Goal: Task Accomplishment & Management: Complete application form

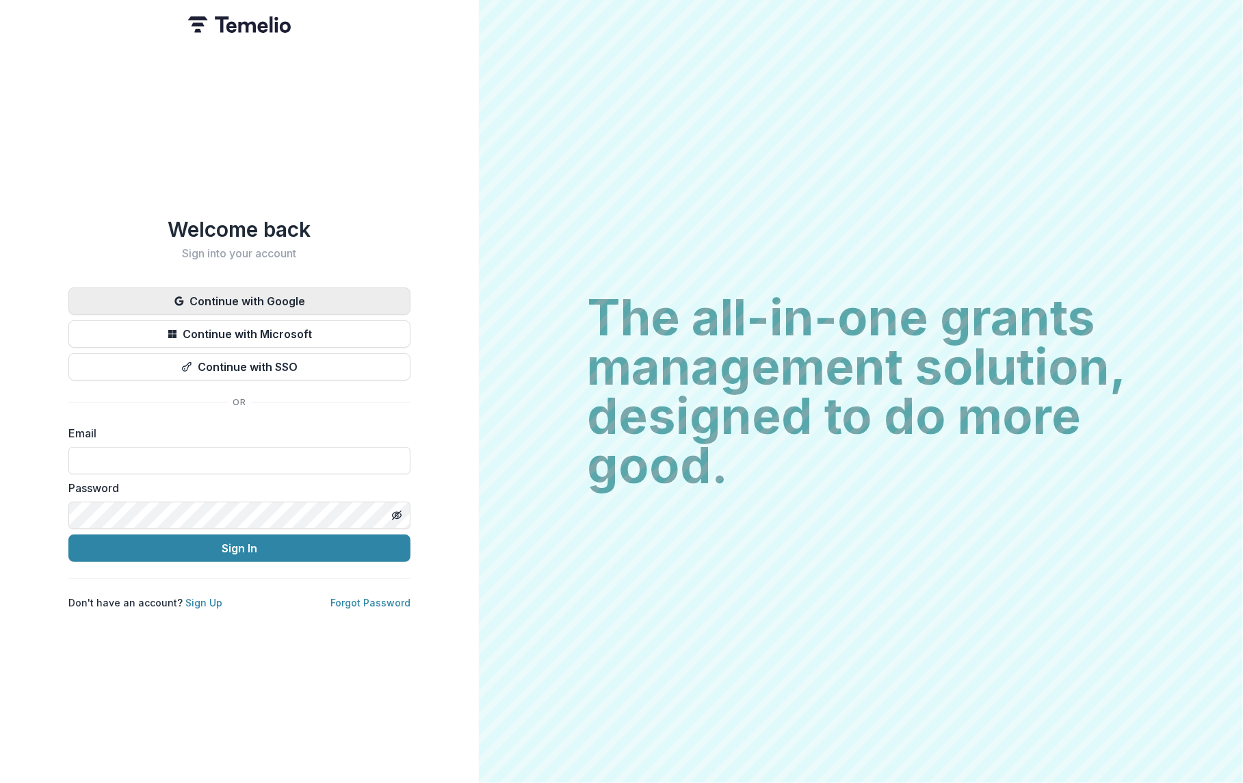
click at [294, 294] on button "Continue with Google" at bounding box center [239, 300] width 342 height 27
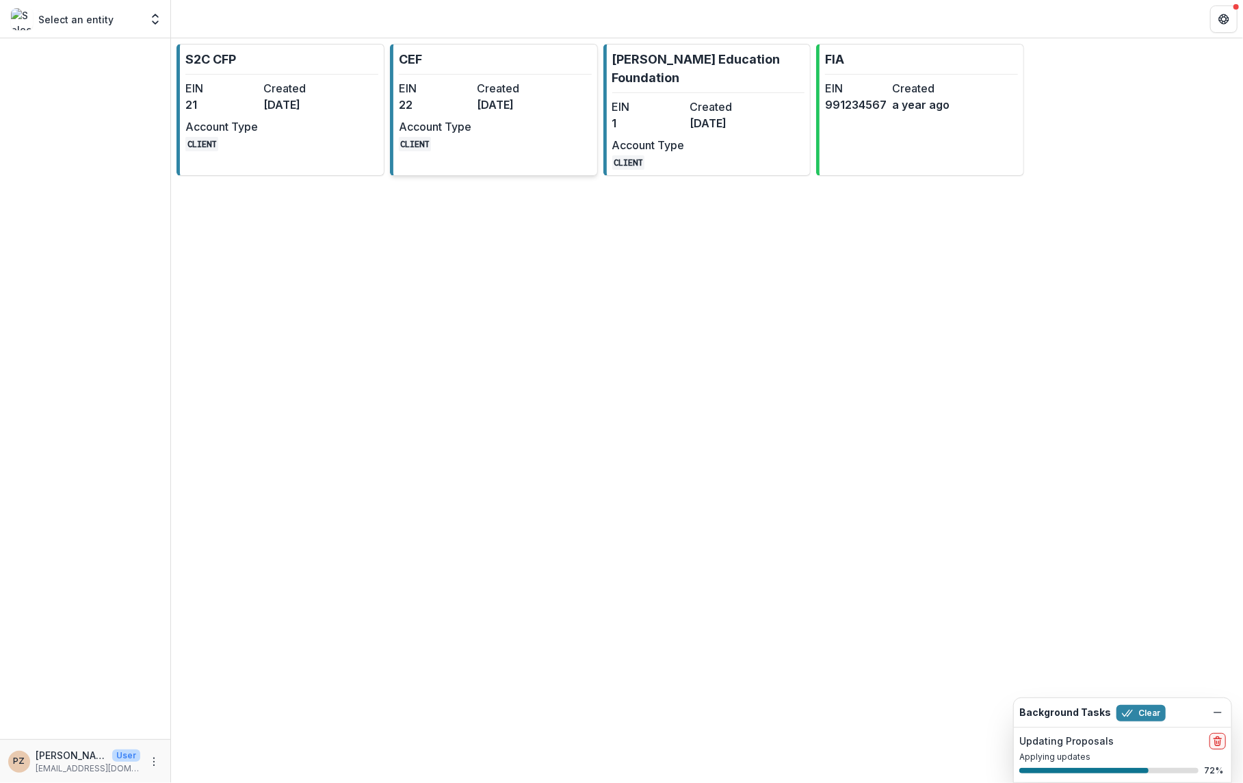
click at [480, 123] on div "EIN 22 Created 2 years ago Account Type CLIENT" at bounding box center [474, 115] width 151 height 71
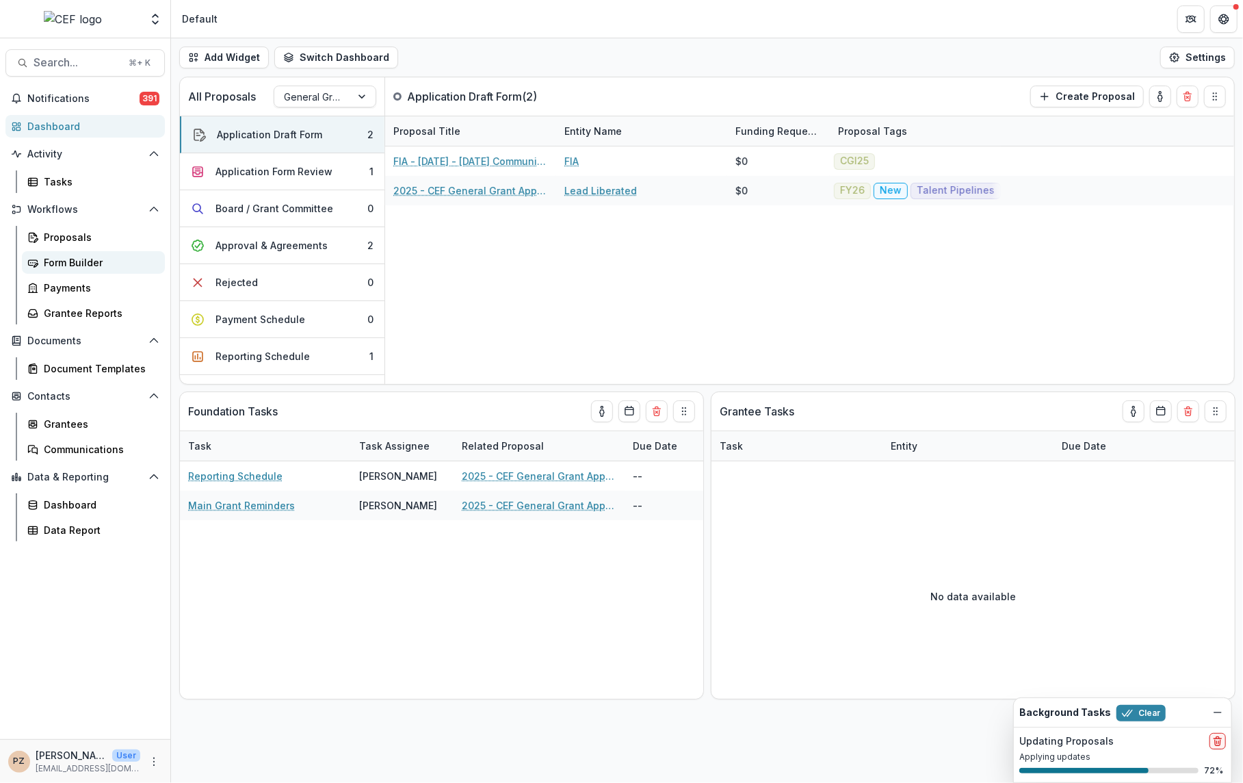
click at [87, 255] on div "Form Builder" at bounding box center [99, 262] width 110 height 14
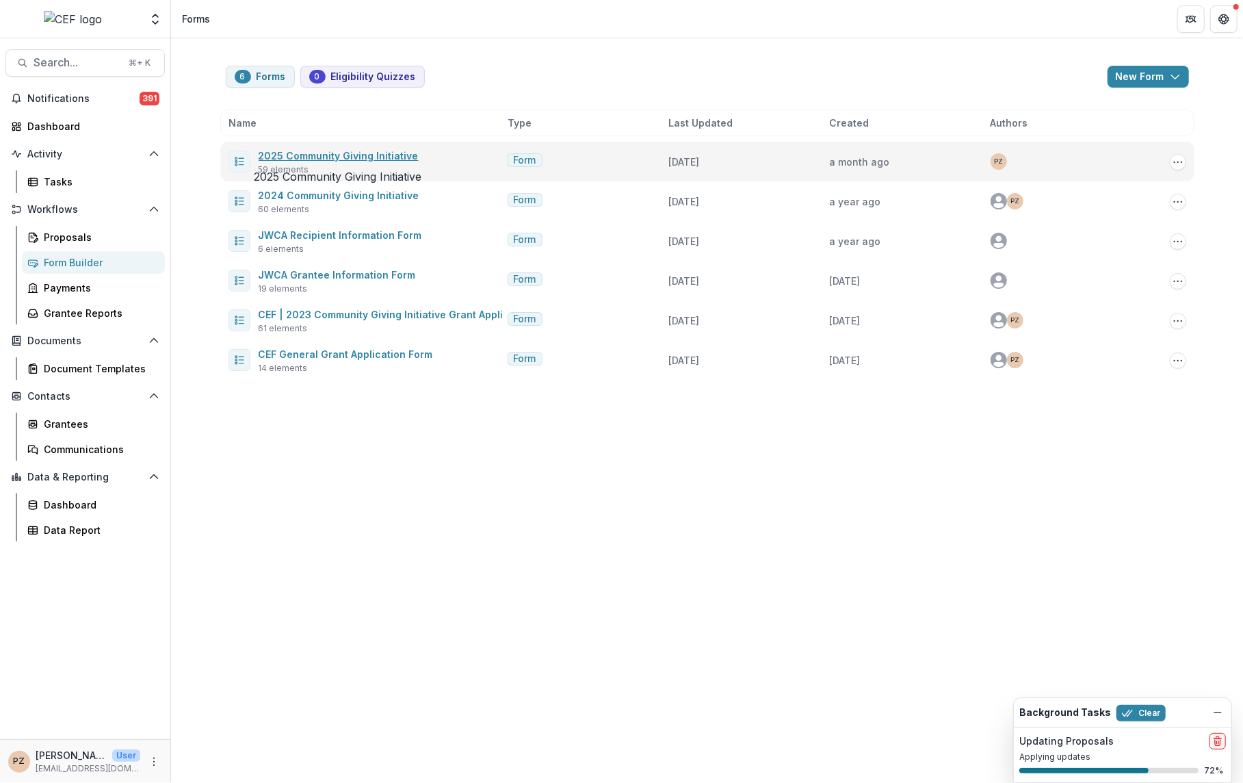
click at [361, 150] on link "2025 Community Giving Initiative" at bounding box center [339, 156] width 160 height 12
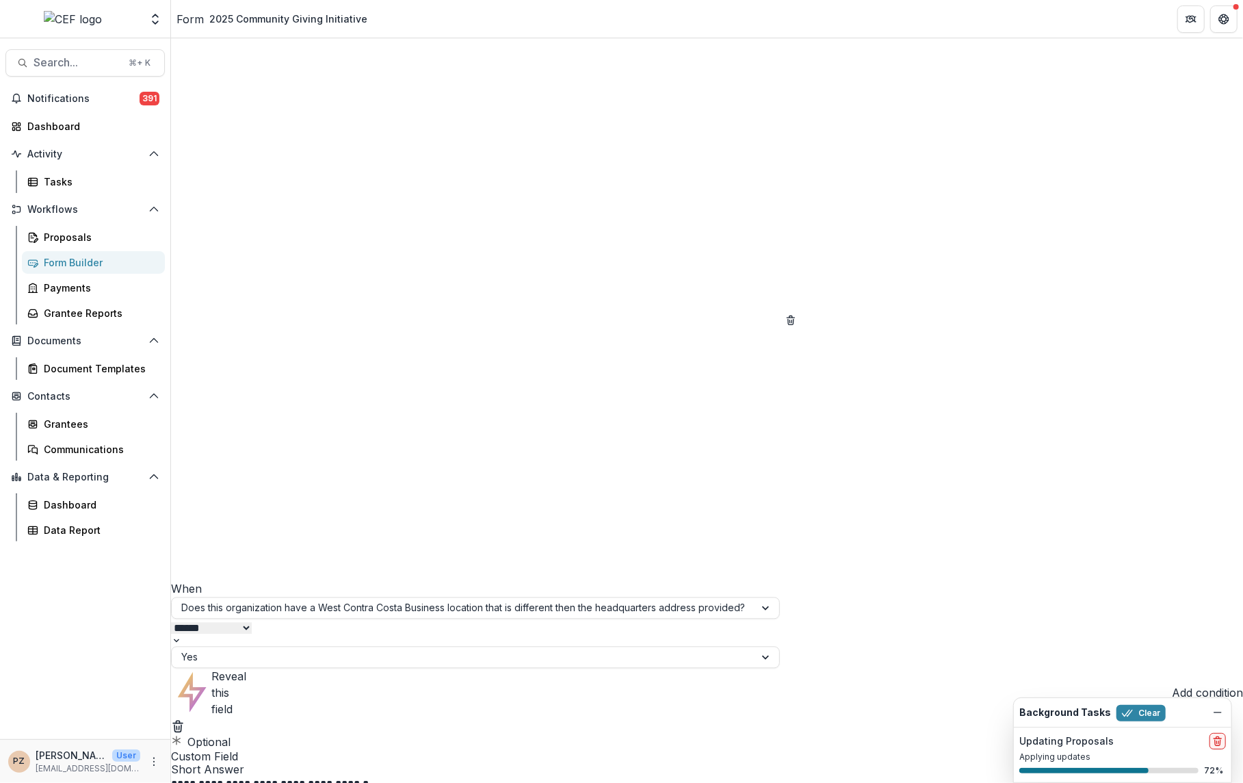
paste div
click at [1217, 709] on icon "Dismiss" at bounding box center [1218, 712] width 11 height 11
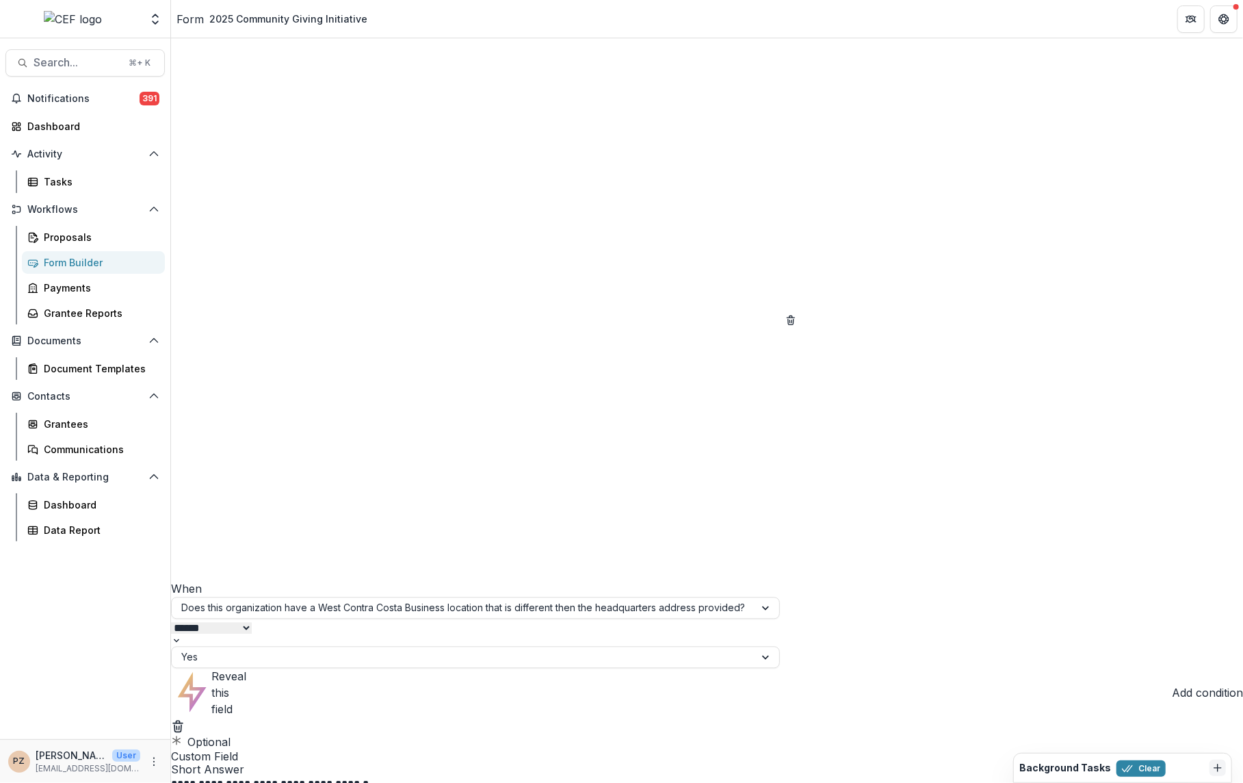
scroll to position [3776, 0]
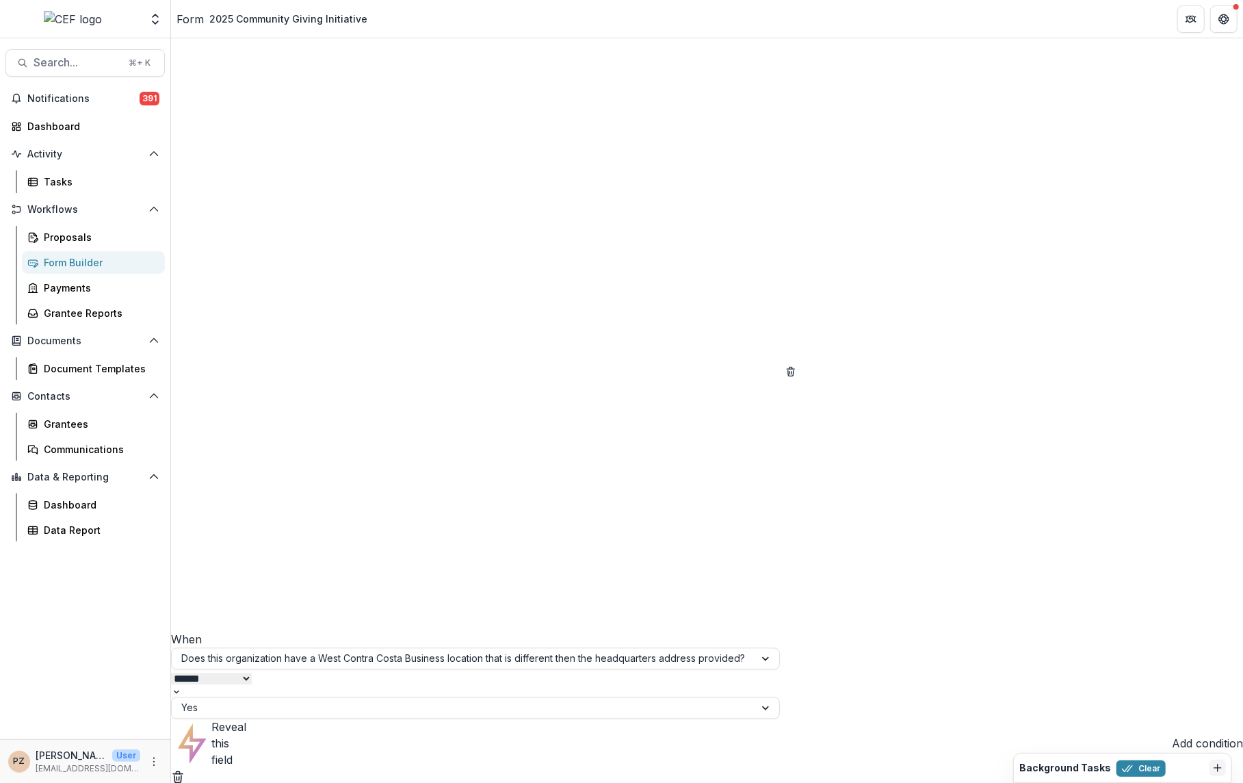
click at [323, 782] on div "**********" at bounding box center [621, 783] width 1243 height 0
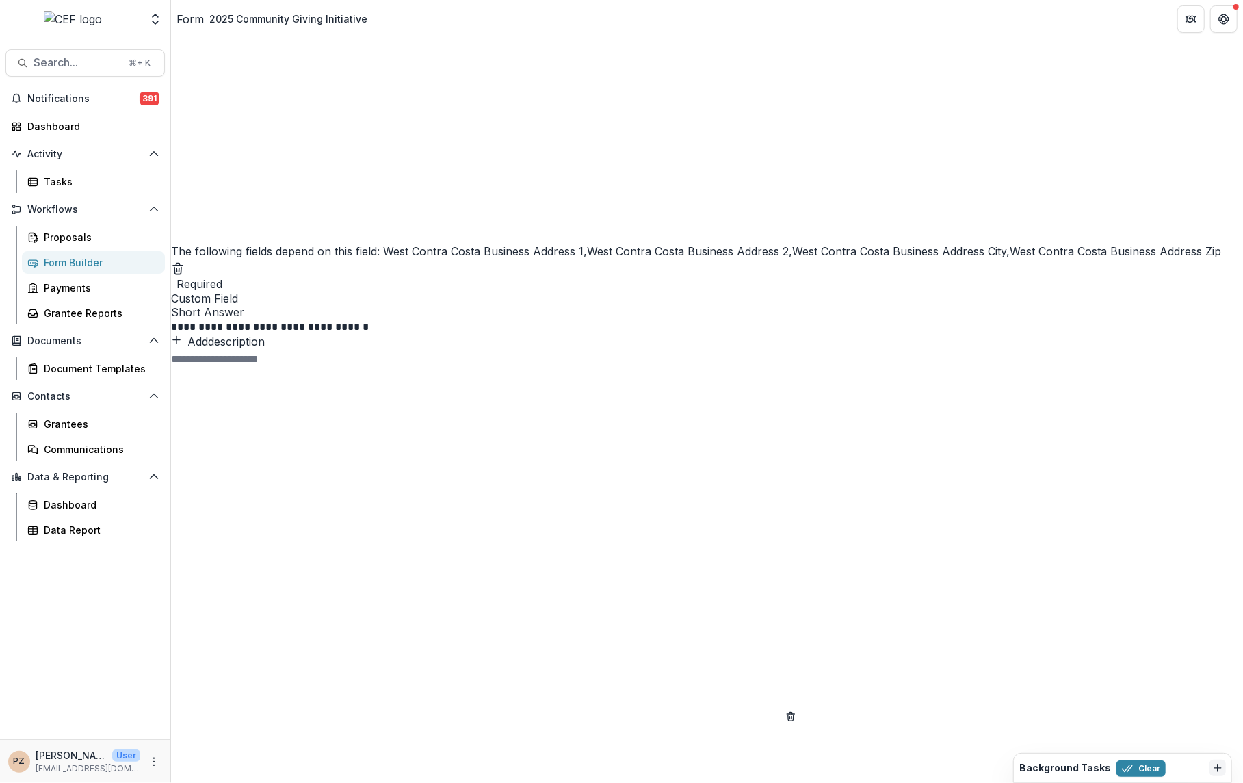
scroll to position [4812, 0]
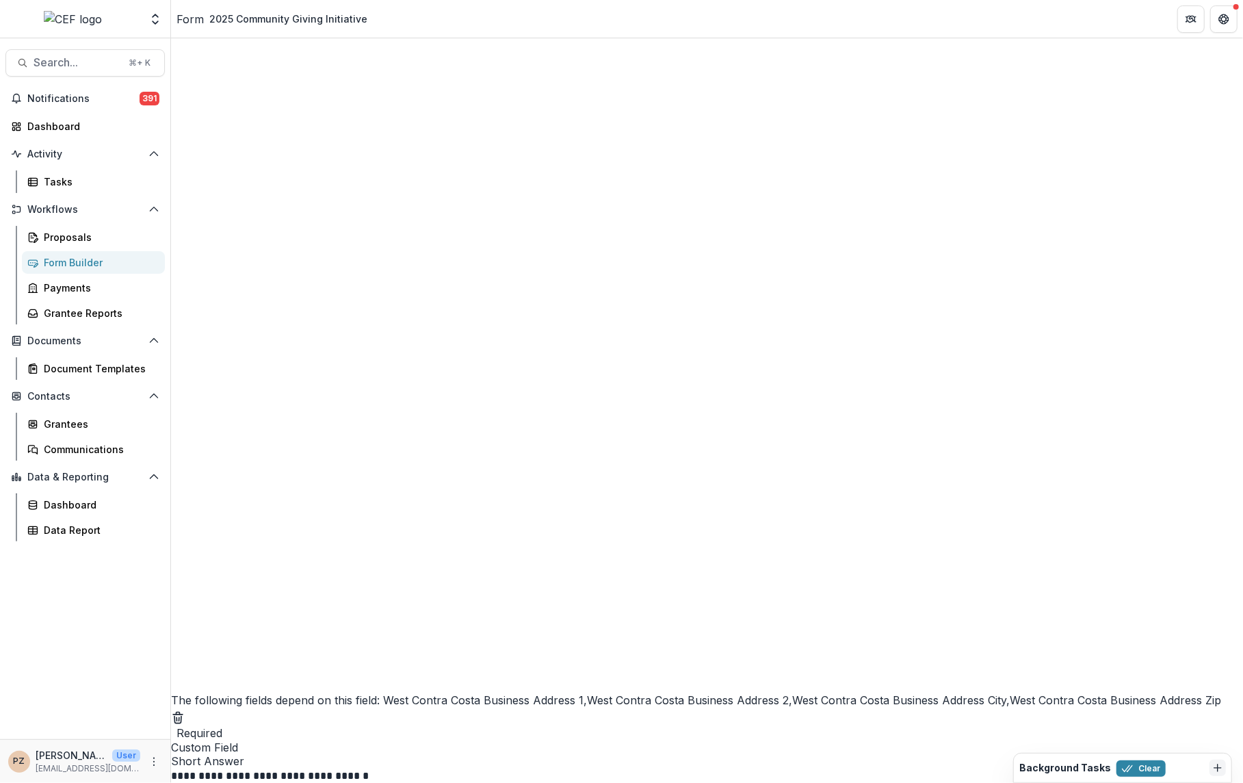
click at [70, 261] on div "Form Builder" at bounding box center [99, 262] width 110 height 14
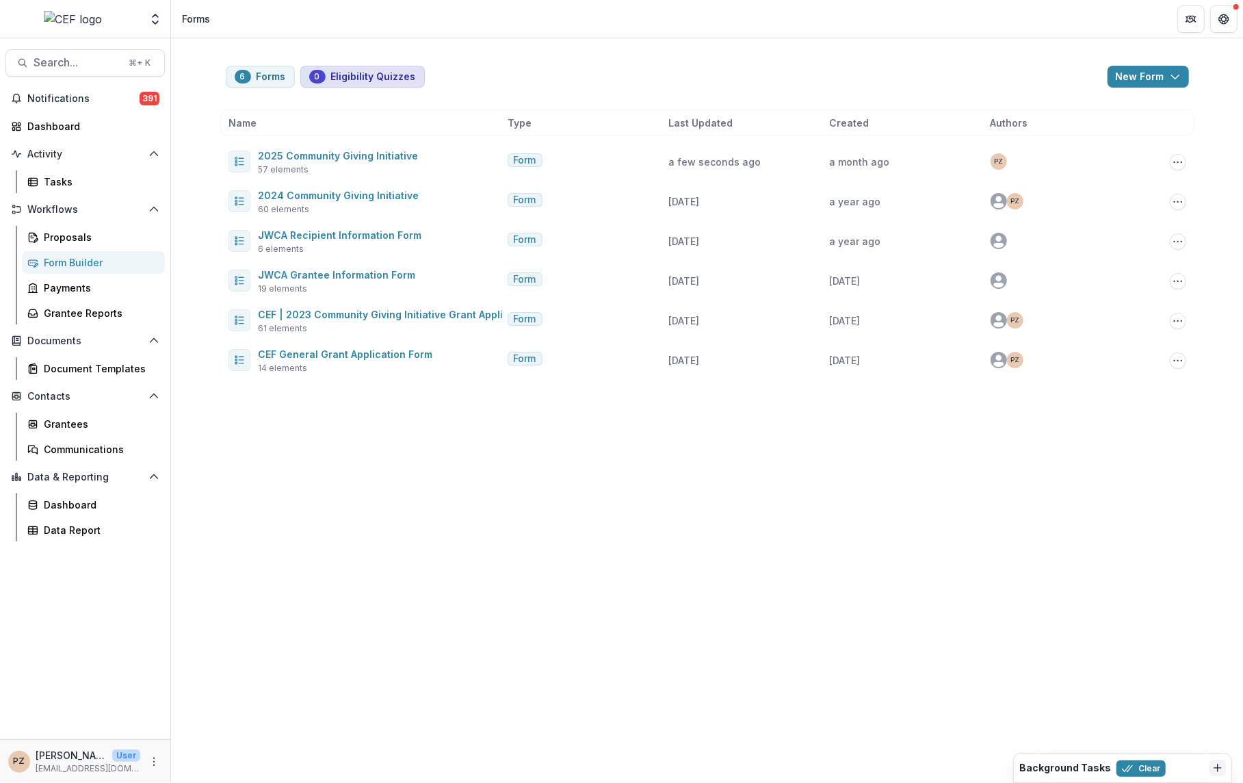
click at [352, 79] on button "0 Eligibility Quizzes" at bounding box center [362, 77] width 125 height 22
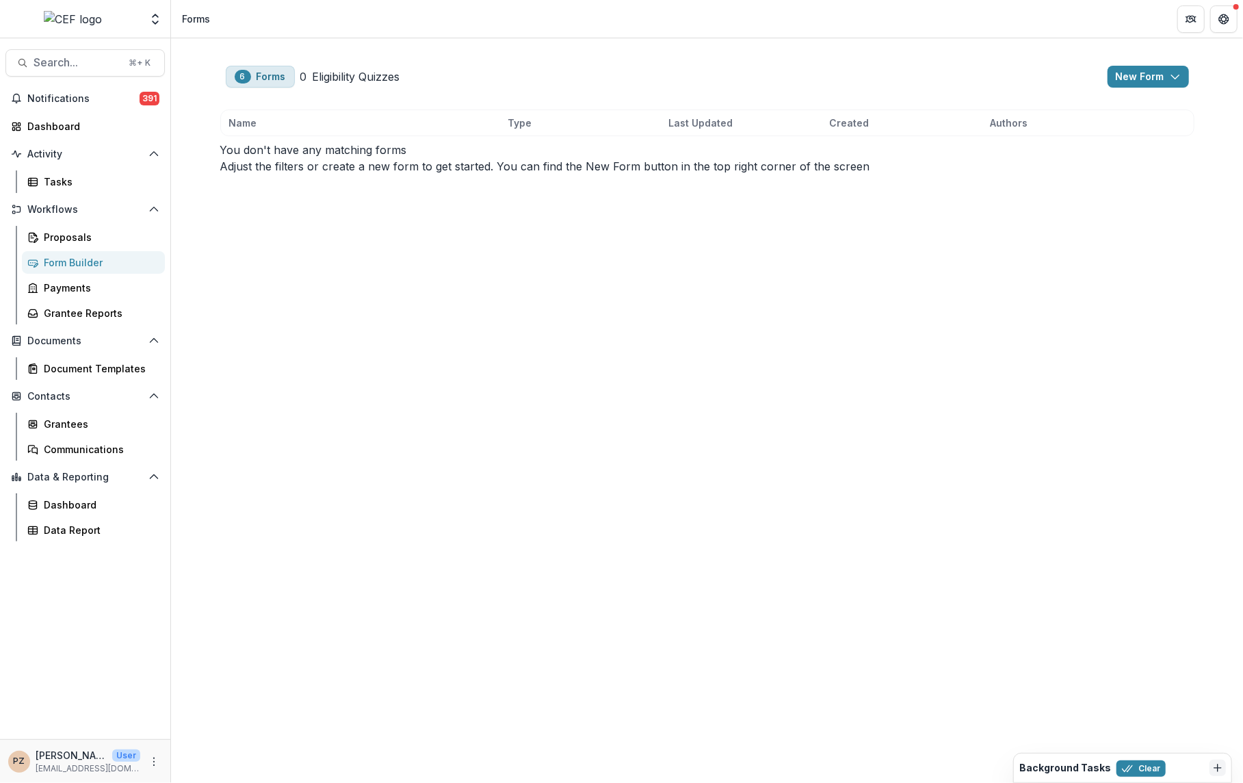
click at [239, 70] on span "6" at bounding box center [243, 77] width 16 height 14
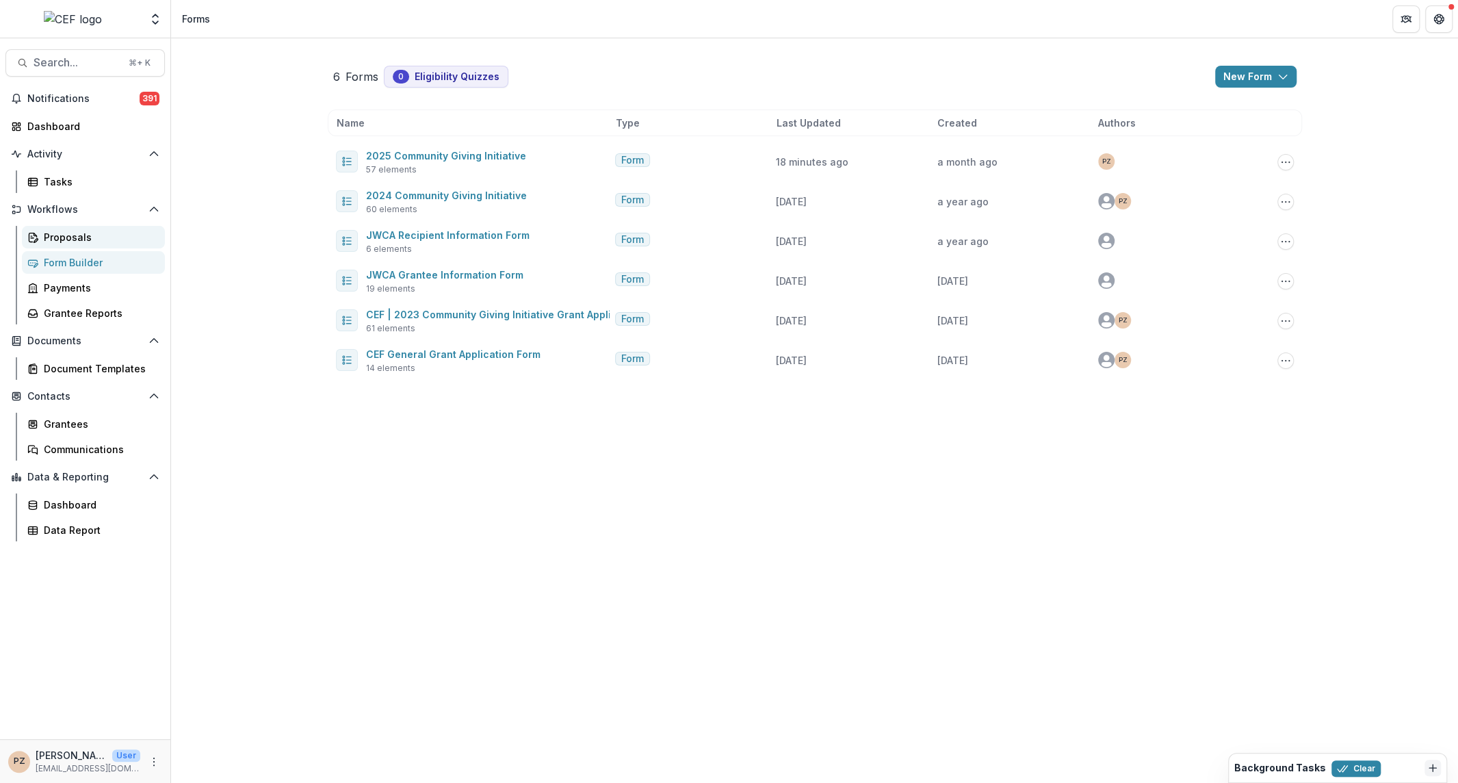
click at [55, 235] on div "Proposals" at bounding box center [99, 237] width 110 height 14
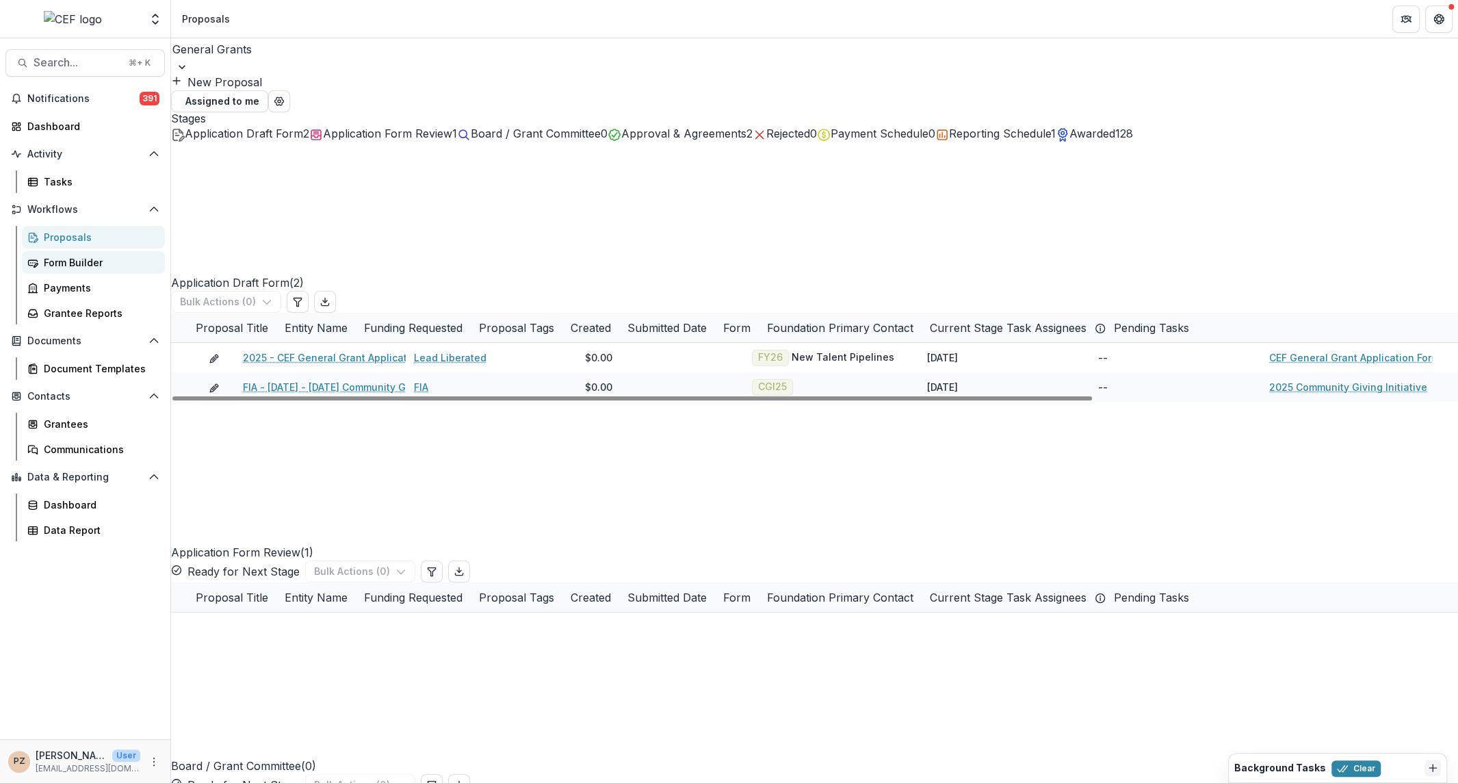
click at [60, 257] on div "Form Builder" at bounding box center [99, 262] width 110 height 14
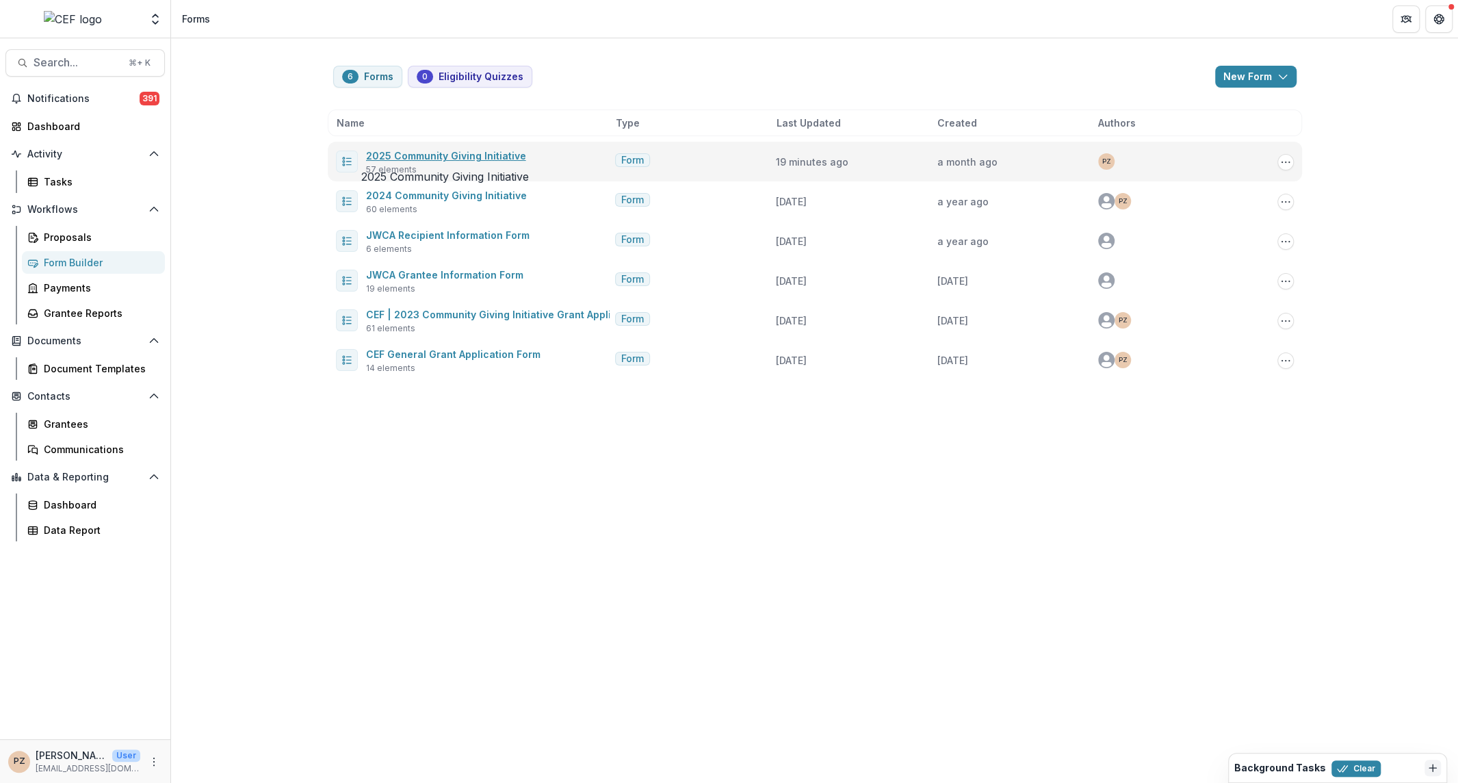
click at [408, 155] on link "2025 Community Giving Initiative" at bounding box center [446, 156] width 160 height 12
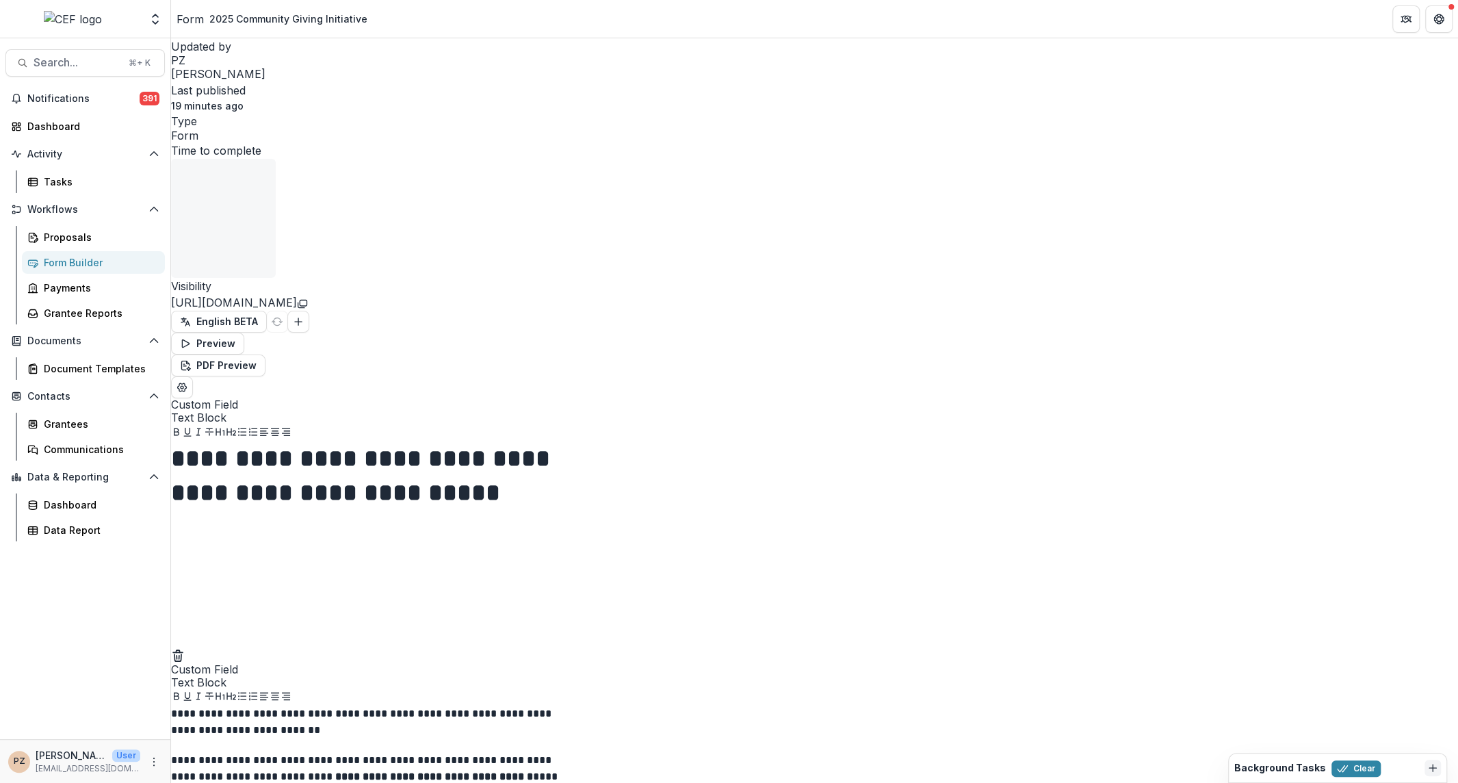
scroll to position [6168, 0]
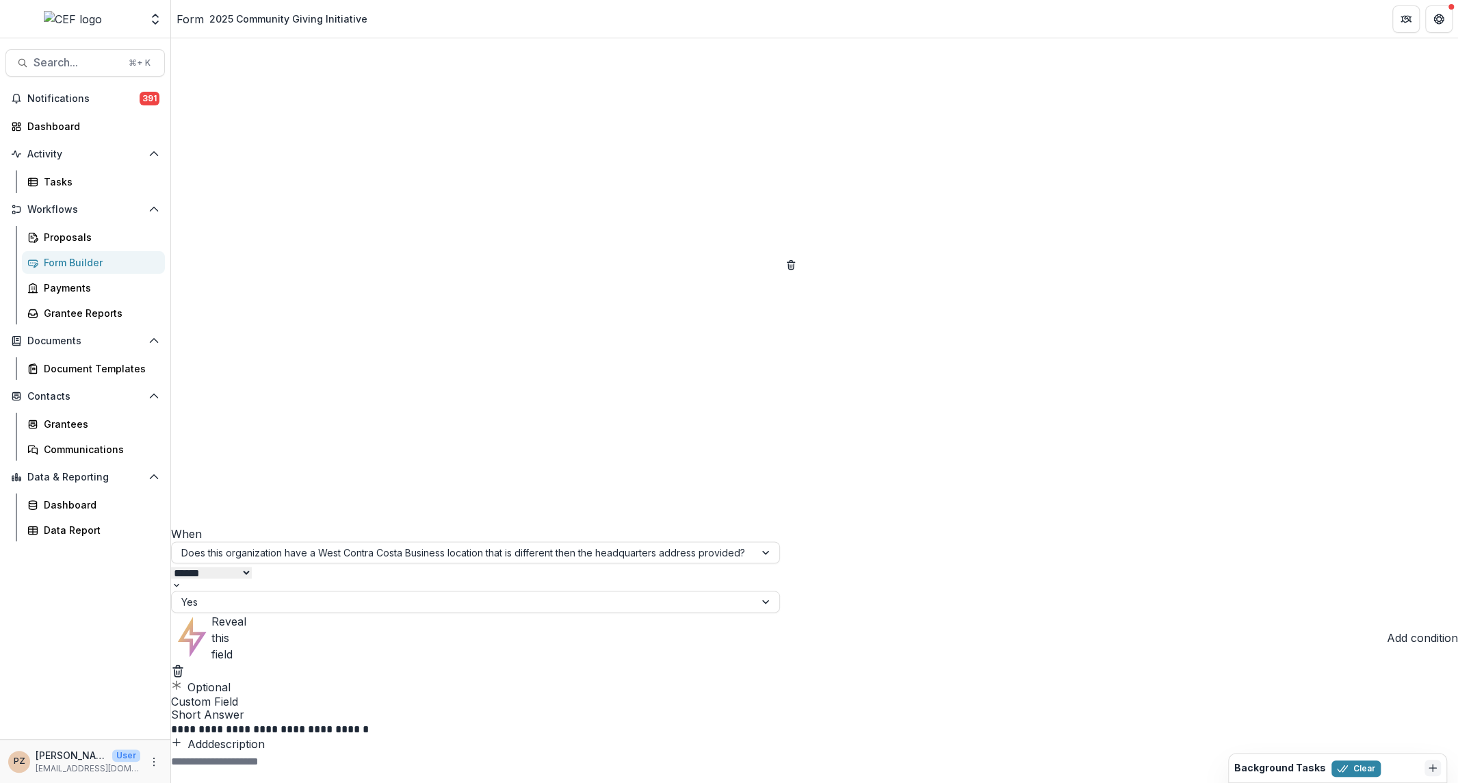
copy p "**********"
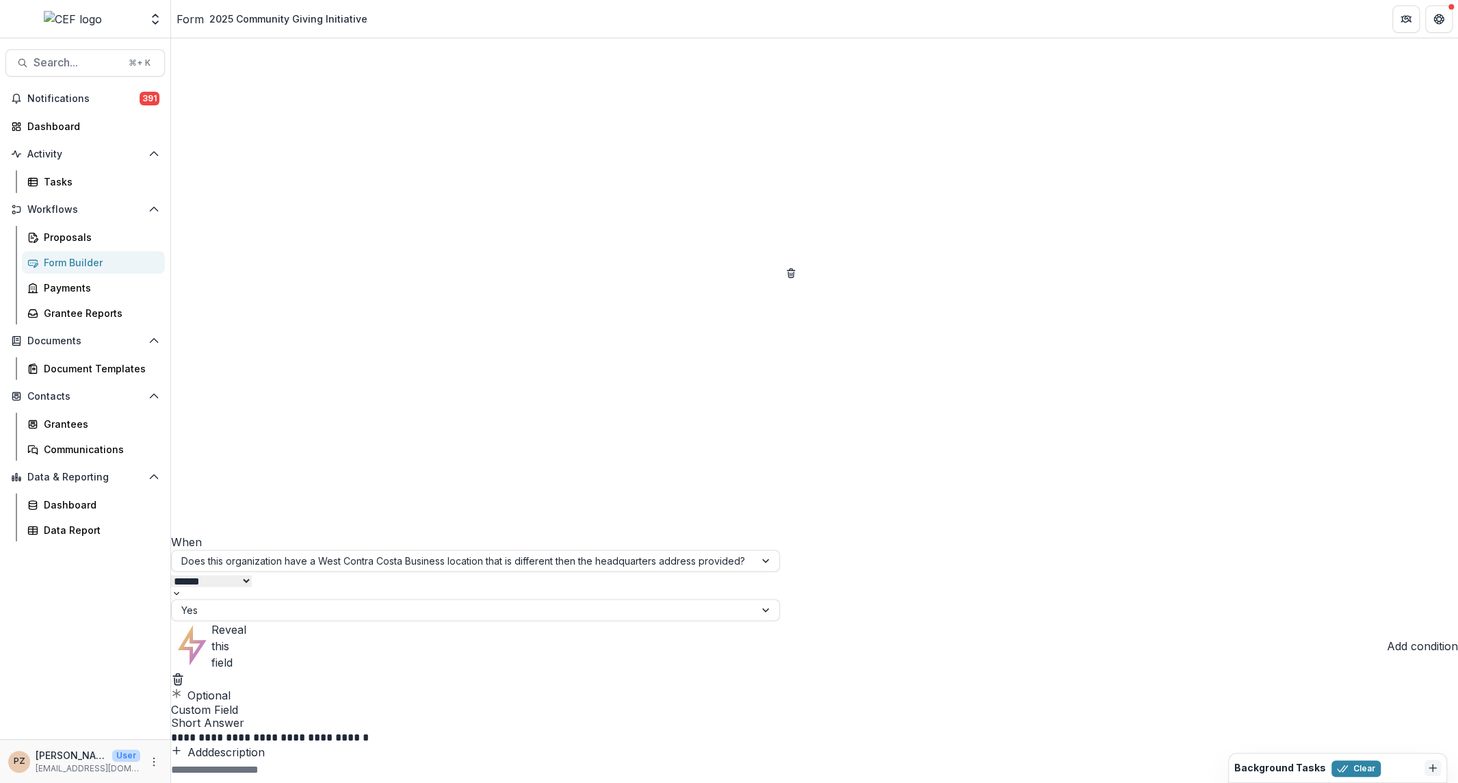
copy p "**********"
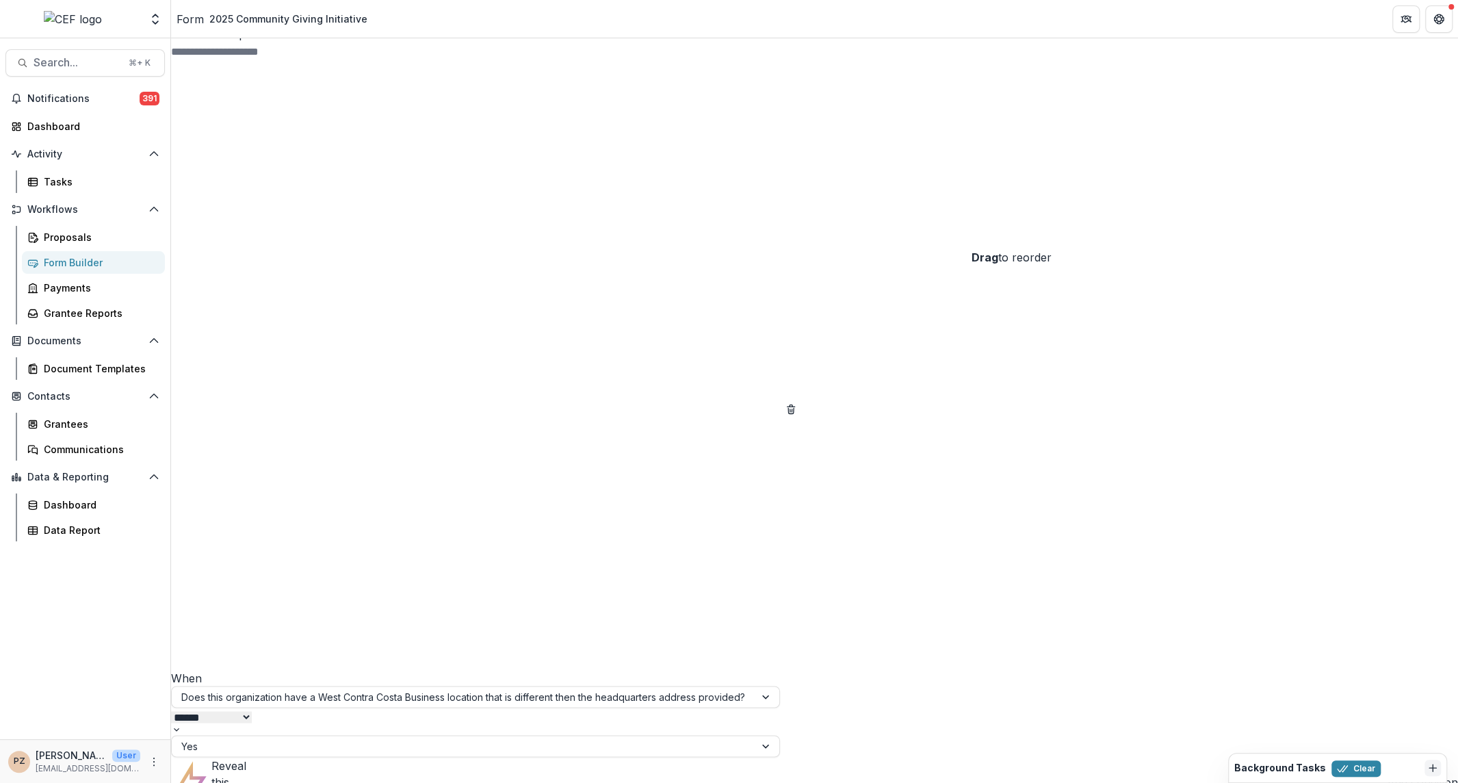
scroll to position [6009, 0]
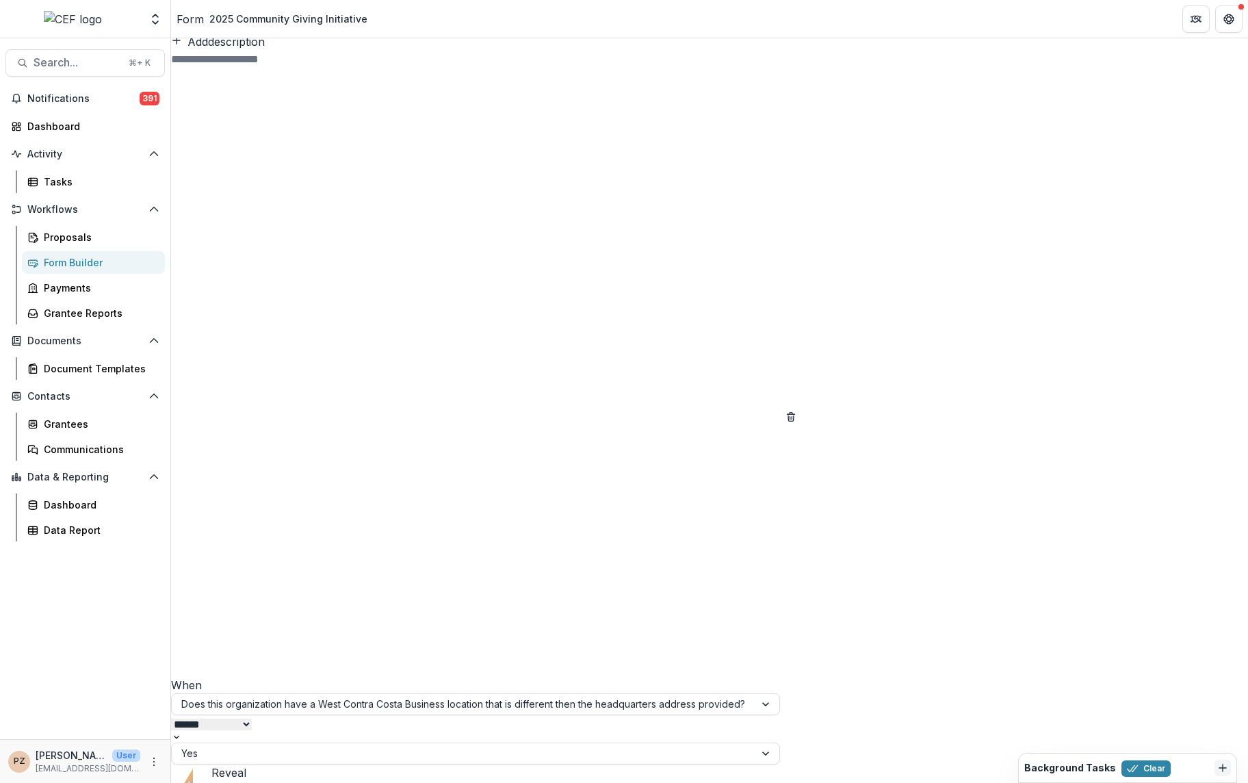
scroll to position [5569, 0]
drag, startPoint x: 777, startPoint y: 501, endPoint x: 534, endPoint y: 516, distance: 242.7
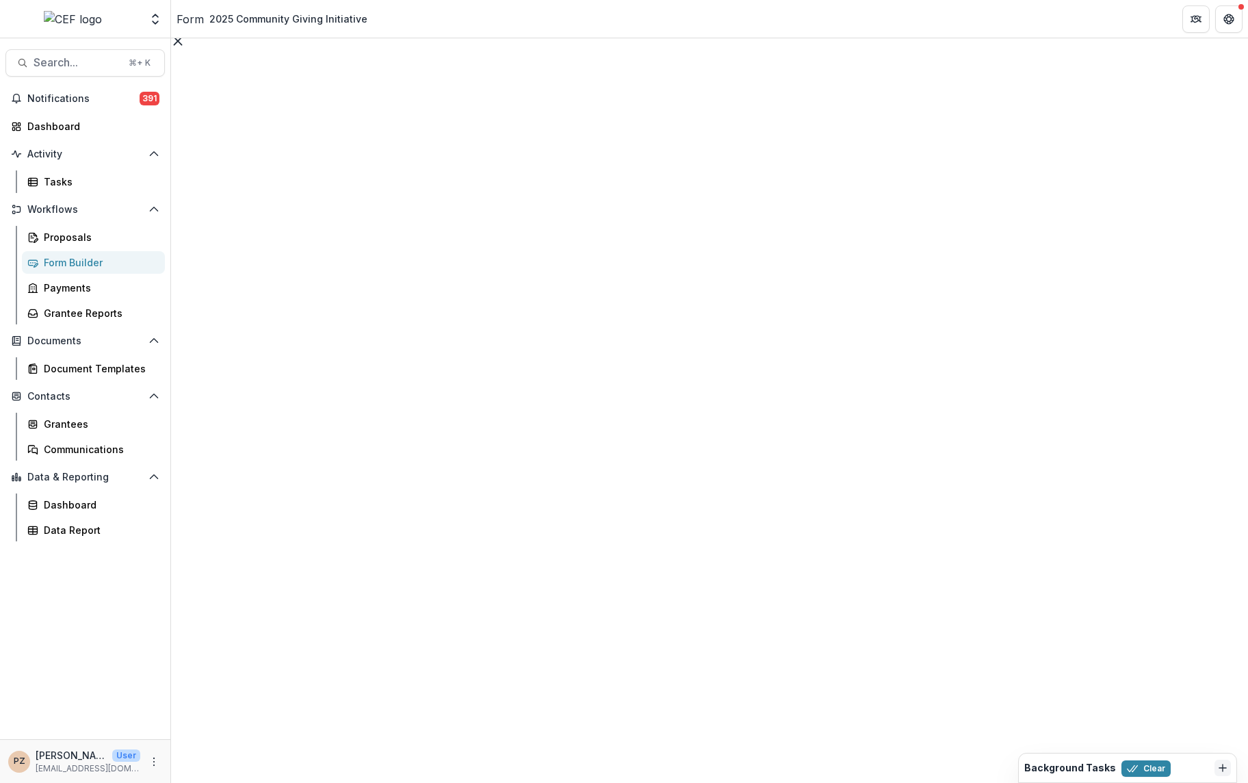
scroll to position [4388, 0]
click at [780, 136] on icon "Copy Link" at bounding box center [468, 552] width 624 height 832
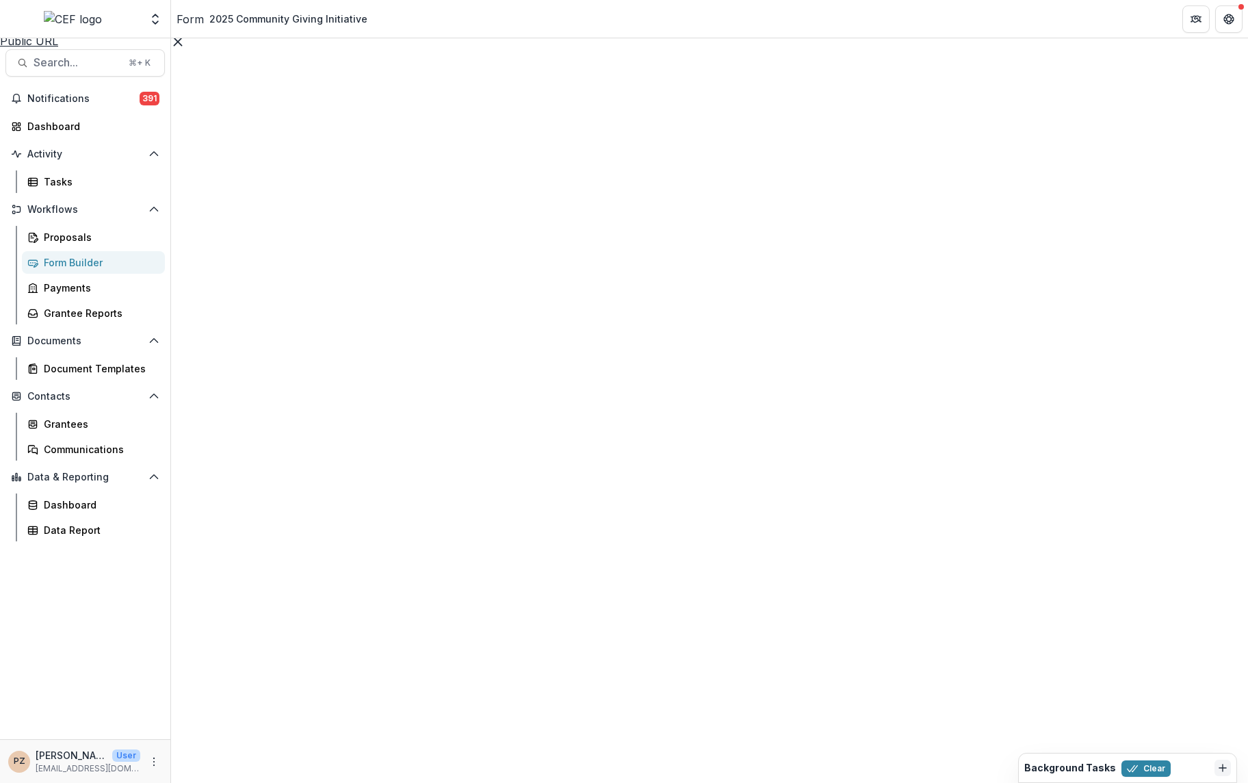
click at [367, 782] on div "**********" at bounding box center [624, 783] width 1248 height 0
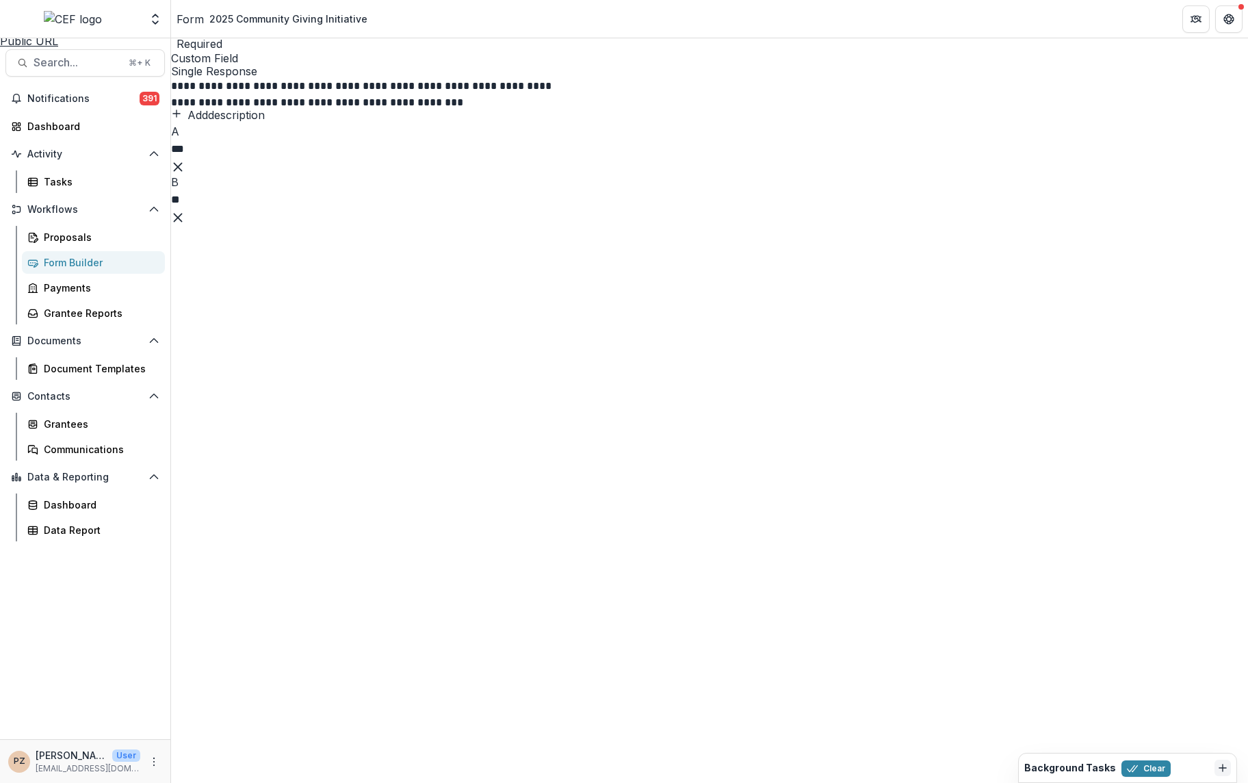
click at [11, 15] on icon "Close" at bounding box center [5, 9] width 11 height 11
click at [48, 241] on div "Proposals" at bounding box center [99, 237] width 110 height 14
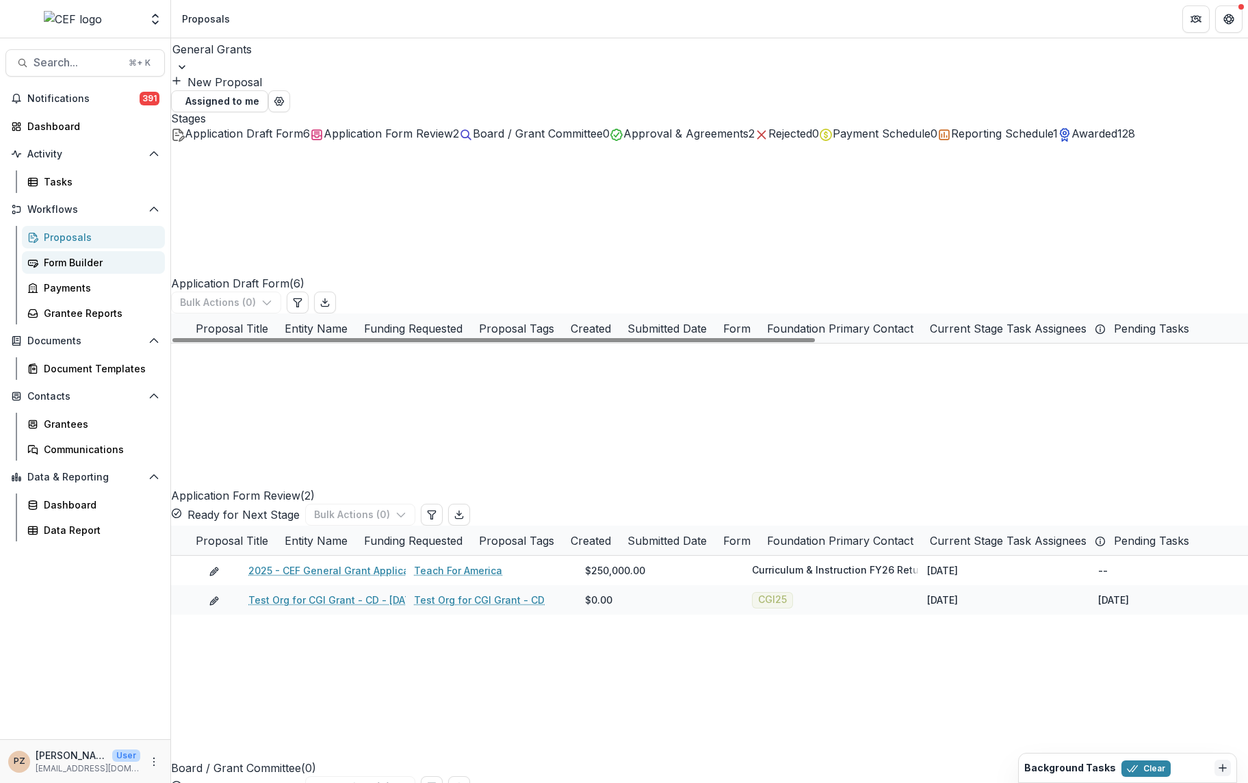
click at [67, 257] on div "Form Builder" at bounding box center [99, 262] width 110 height 14
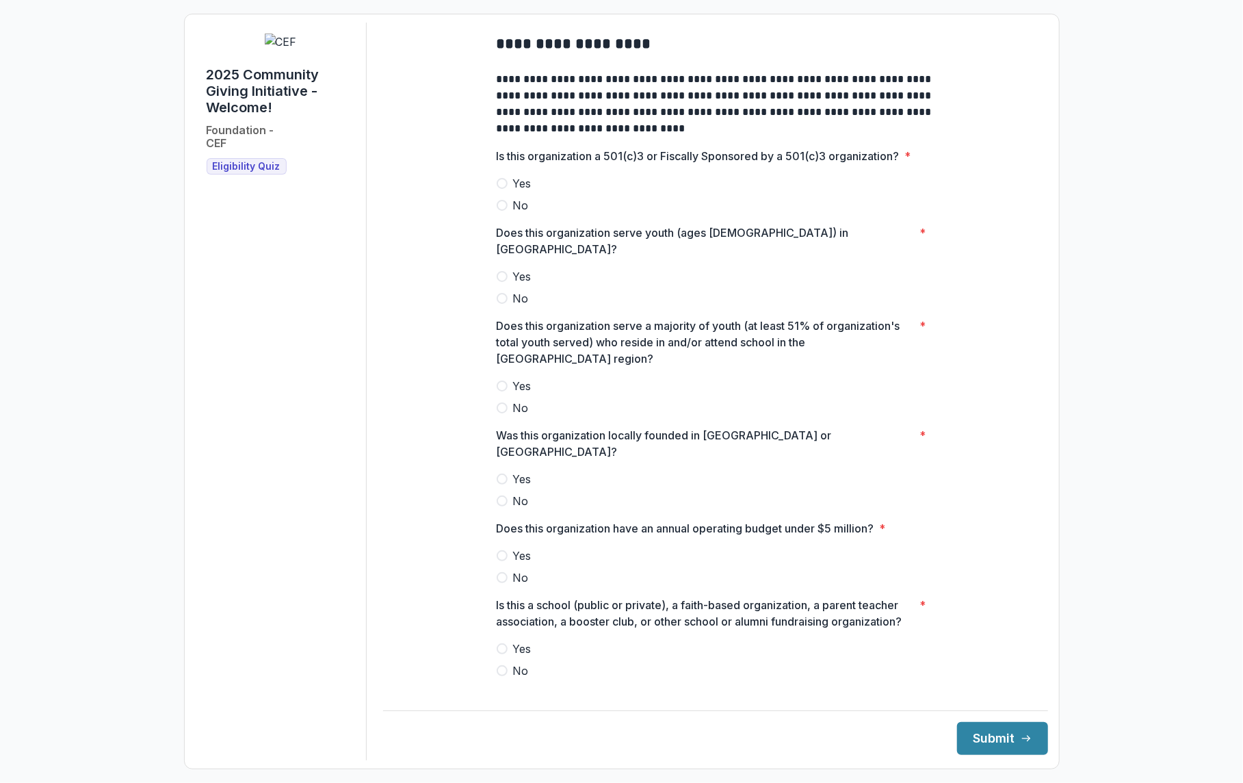
click at [504, 189] on span at bounding box center [502, 183] width 11 height 11
click at [505, 272] on span at bounding box center [502, 276] width 11 height 11
click at [509, 378] on label "Yes" at bounding box center [716, 386] width 438 height 16
click at [502, 474] on span at bounding box center [502, 479] width 11 height 11
click at [504, 550] on span at bounding box center [502, 555] width 11 height 11
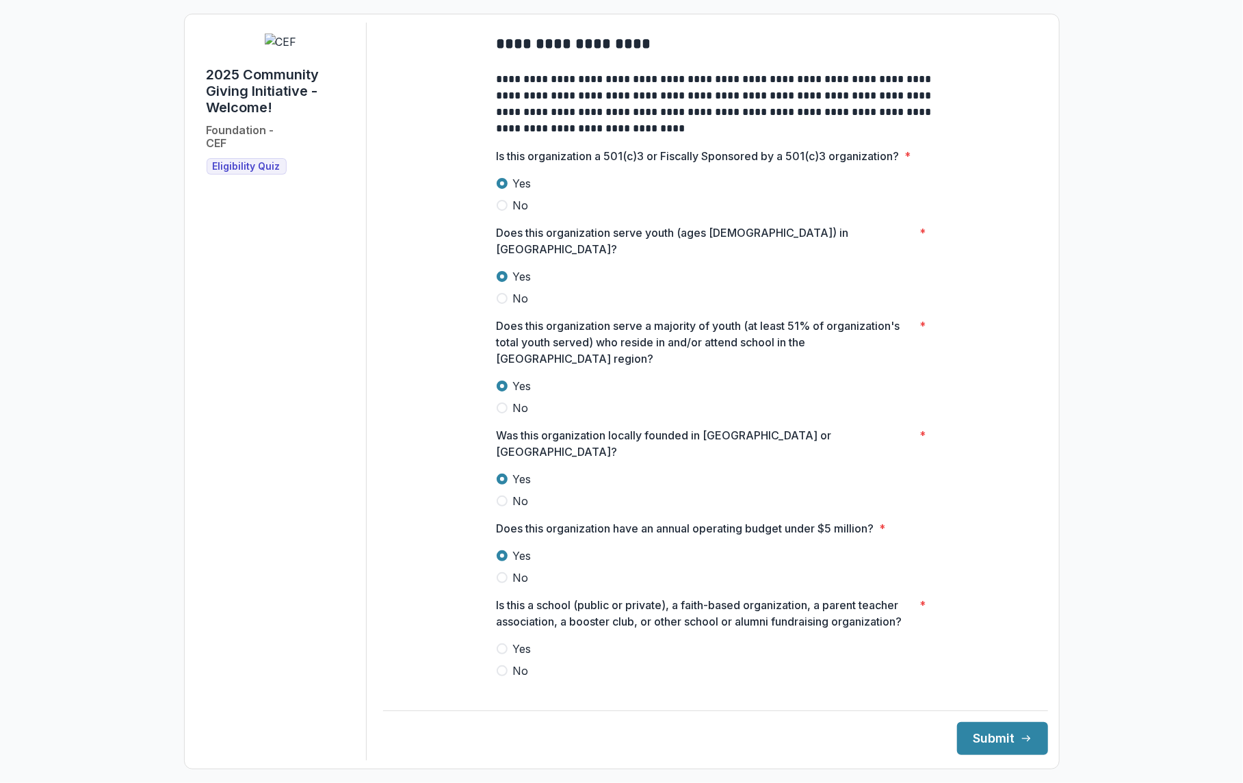
click at [506, 665] on span at bounding box center [502, 670] width 11 height 11
click at [992, 735] on button "Submit" at bounding box center [1002, 738] width 91 height 33
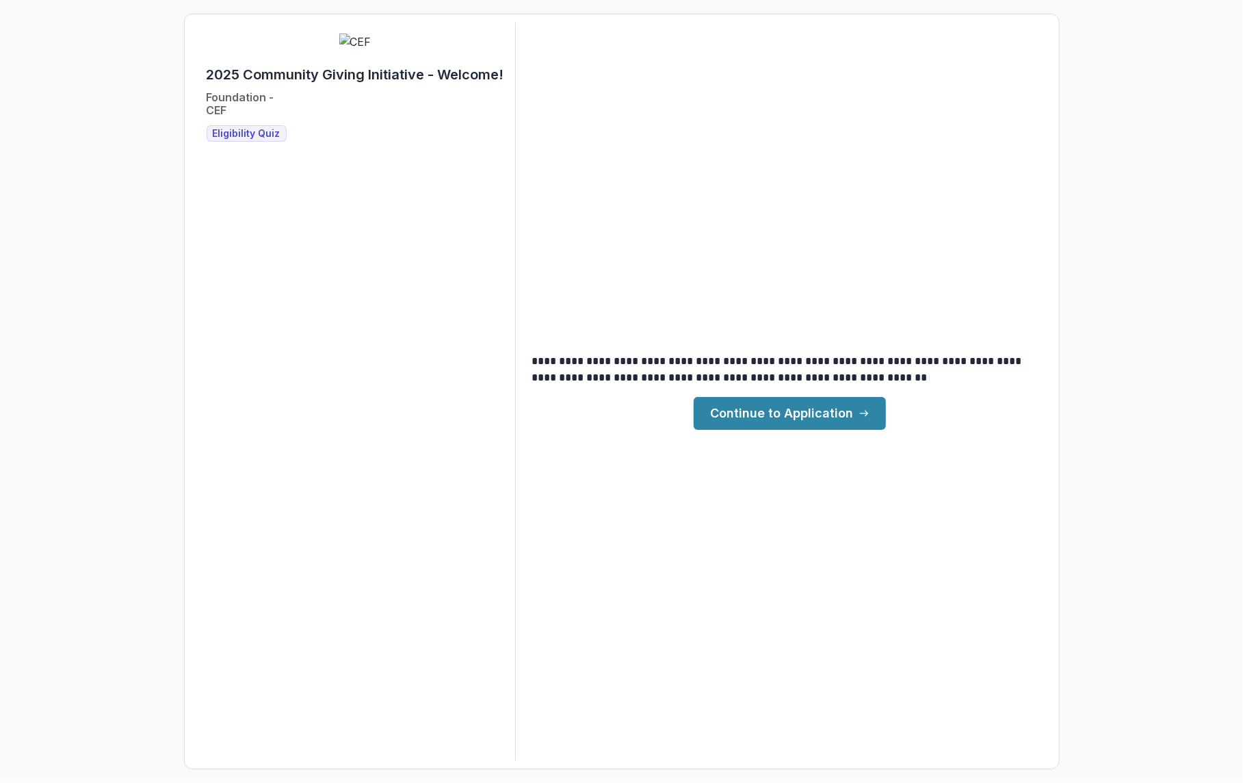
click at [779, 421] on link "Continue to Application" at bounding box center [790, 413] width 192 height 33
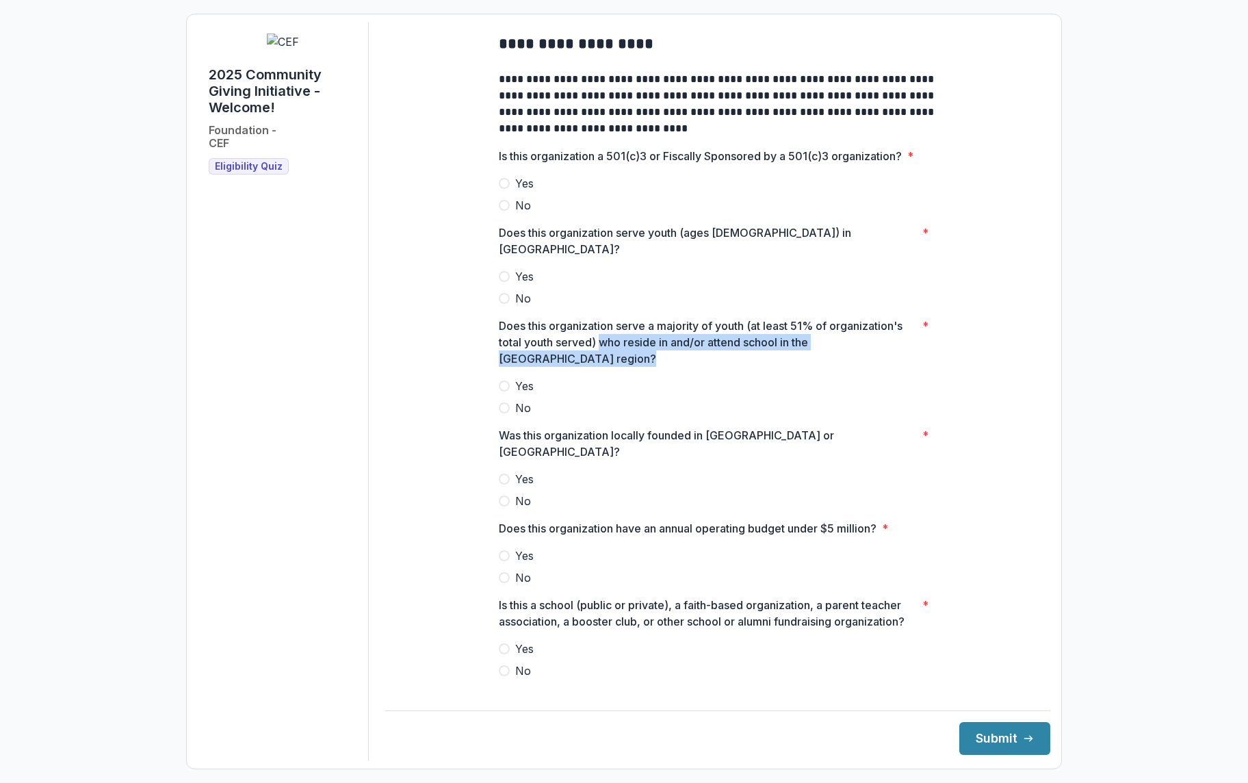
drag, startPoint x: 603, startPoint y: 335, endPoint x: 541, endPoint y: 350, distance: 64.1
click at [541, 350] on p "Does this organization serve a majority of youth (at least 51% of organization'…" at bounding box center [708, 342] width 418 height 49
copy p "who reside in and/or attend school in the West Contra Costa region?"
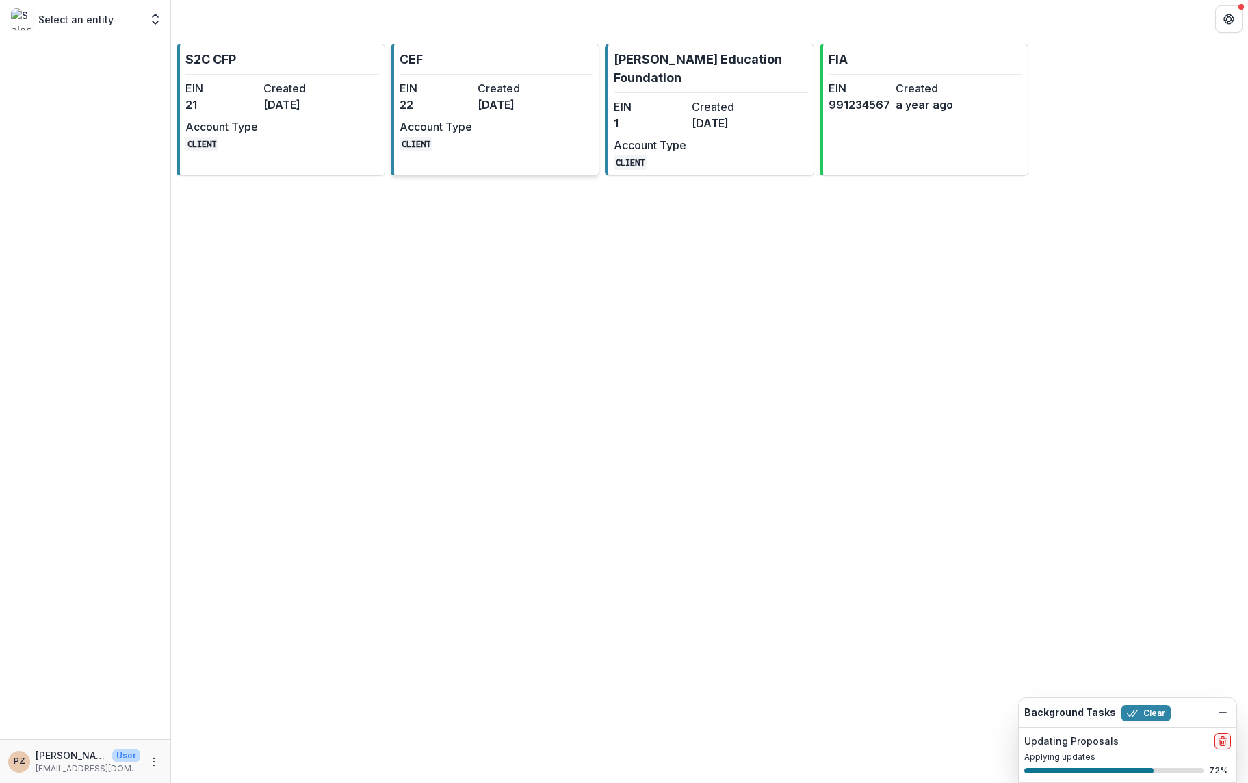
click at [492, 153] on link "CEF EIN 22 Created [DATE] Account Type CLIENT" at bounding box center [495, 110] width 209 height 132
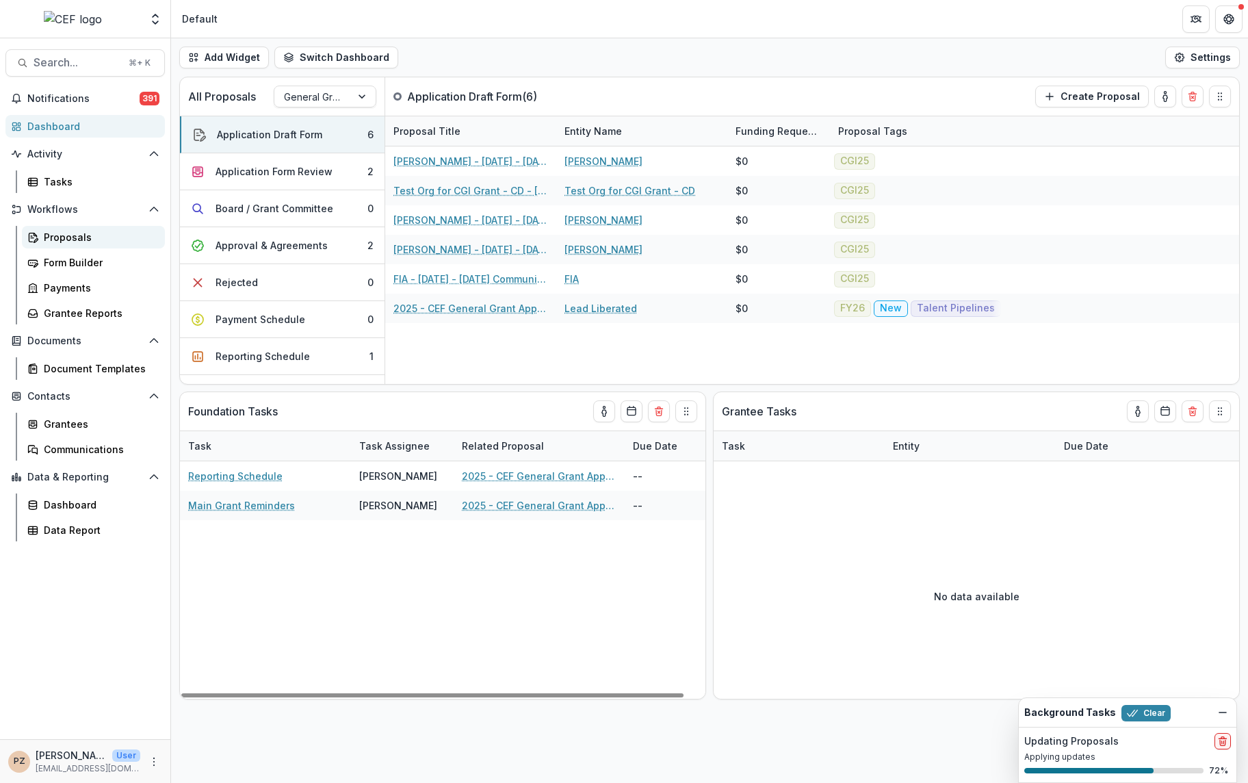
click at [65, 242] on div "Proposals" at bounding box center [99, 237] width 110 height 14
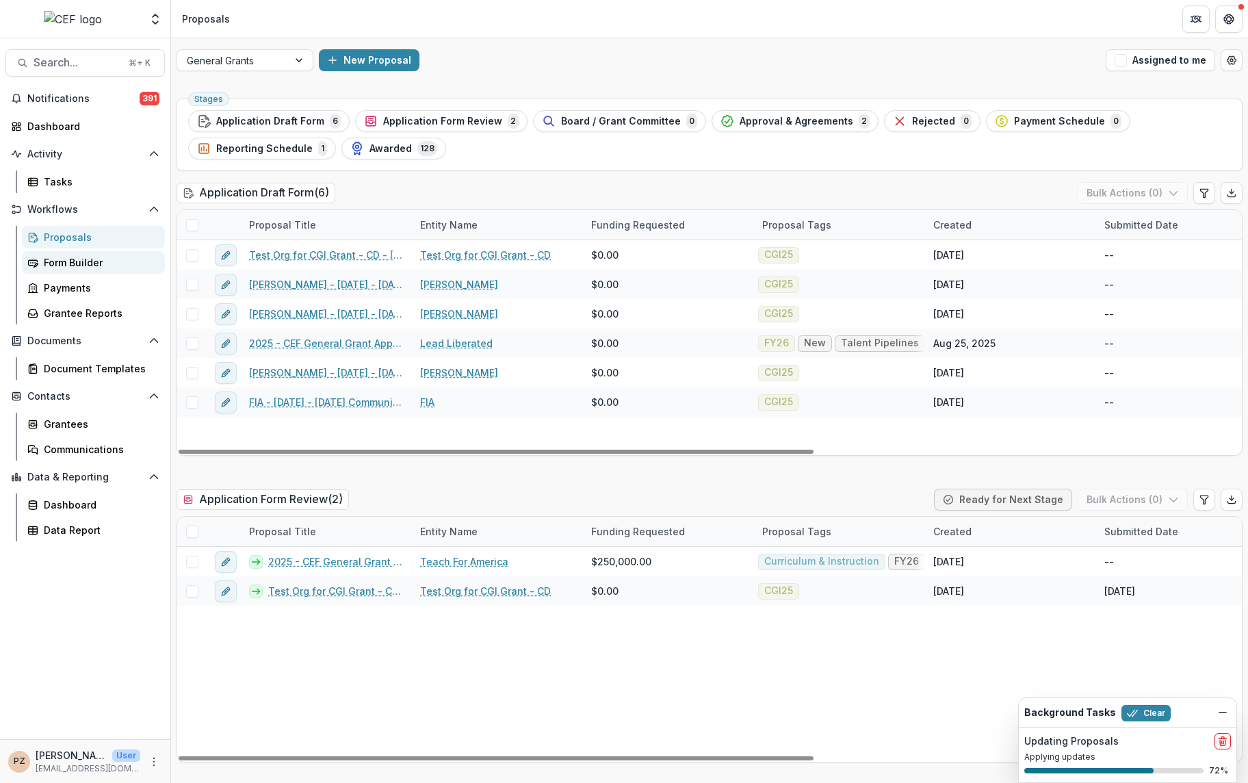
click at [59, 261] on div "Form Builder" at bounding box center [99, 262] width 110 height 14
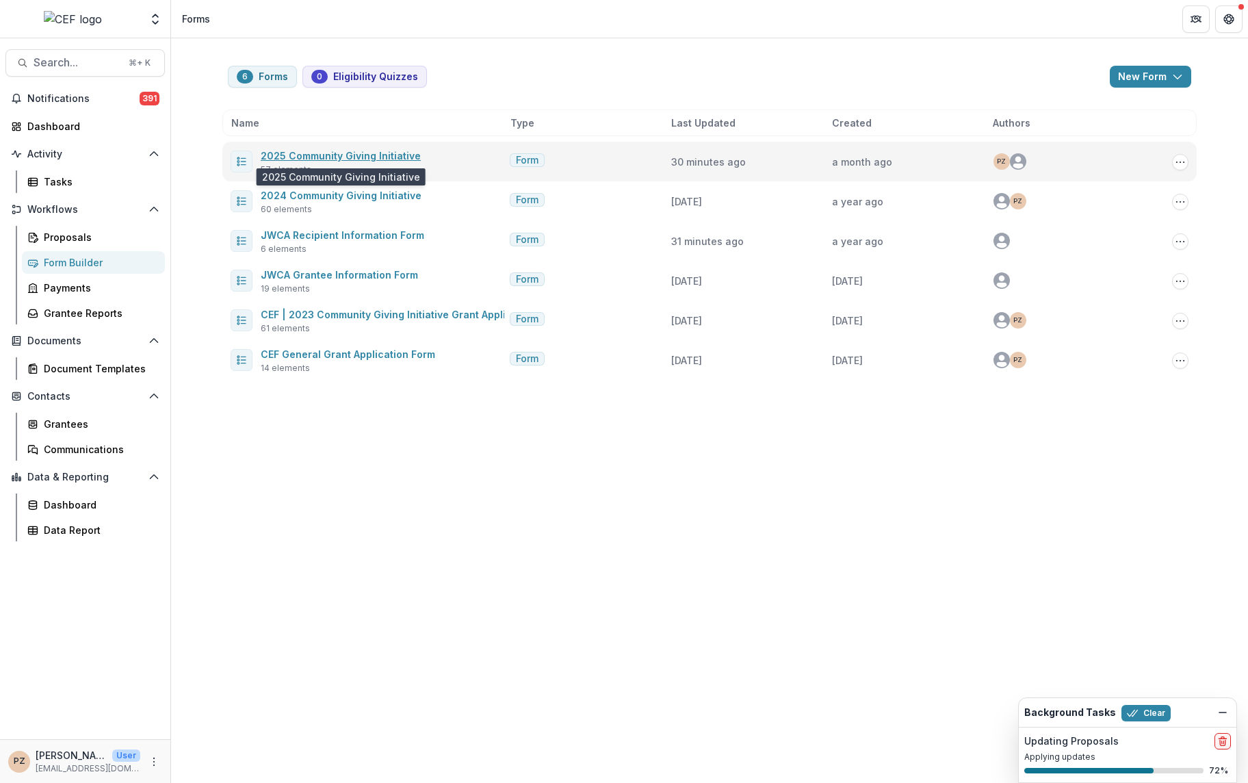
click at [346, 155] on link "2025 Community Giving Initiative" at bounding box center [341, 156] width 160 height 12
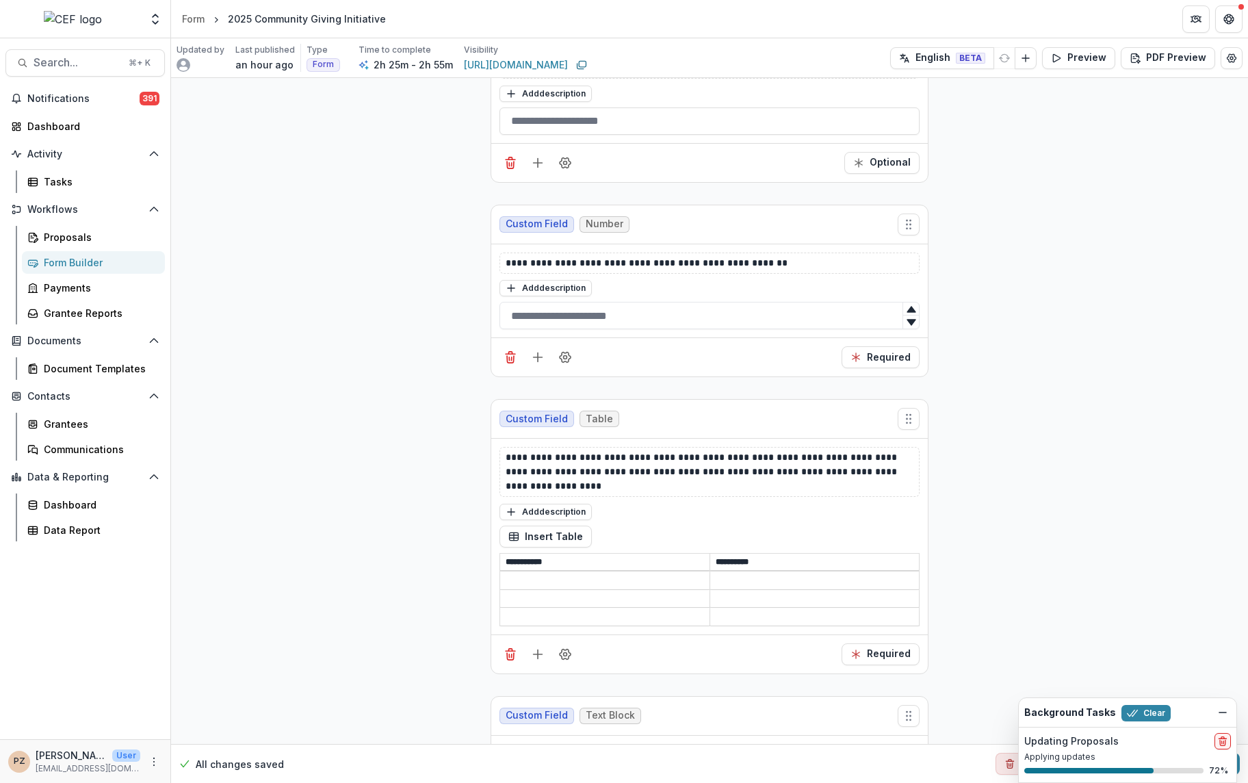
drag, startPoint x: 621, startPoint y: 401, endPoint x: 337, endPoint y: 1, distance: 491.2
click at [0, 0] on div "**********" at bounding box center [624, 391] width 1248 height 783
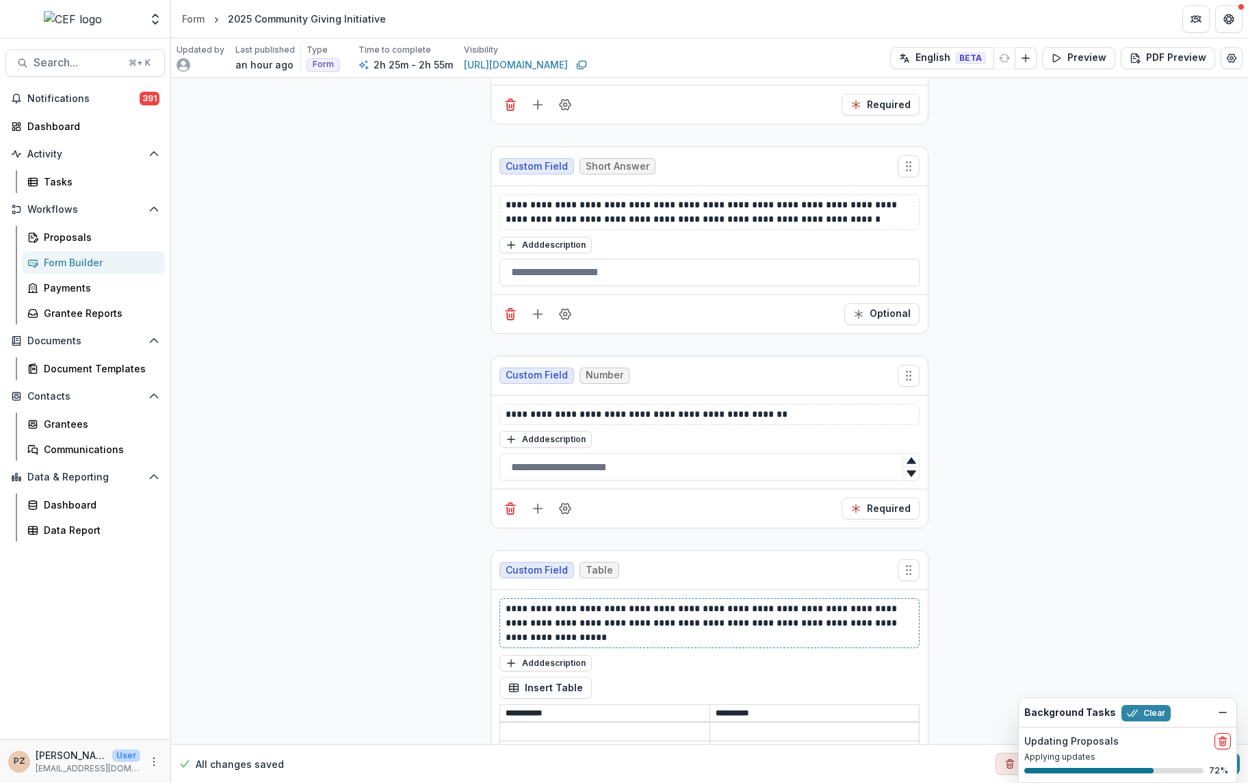
scroll to position [5943, 0]
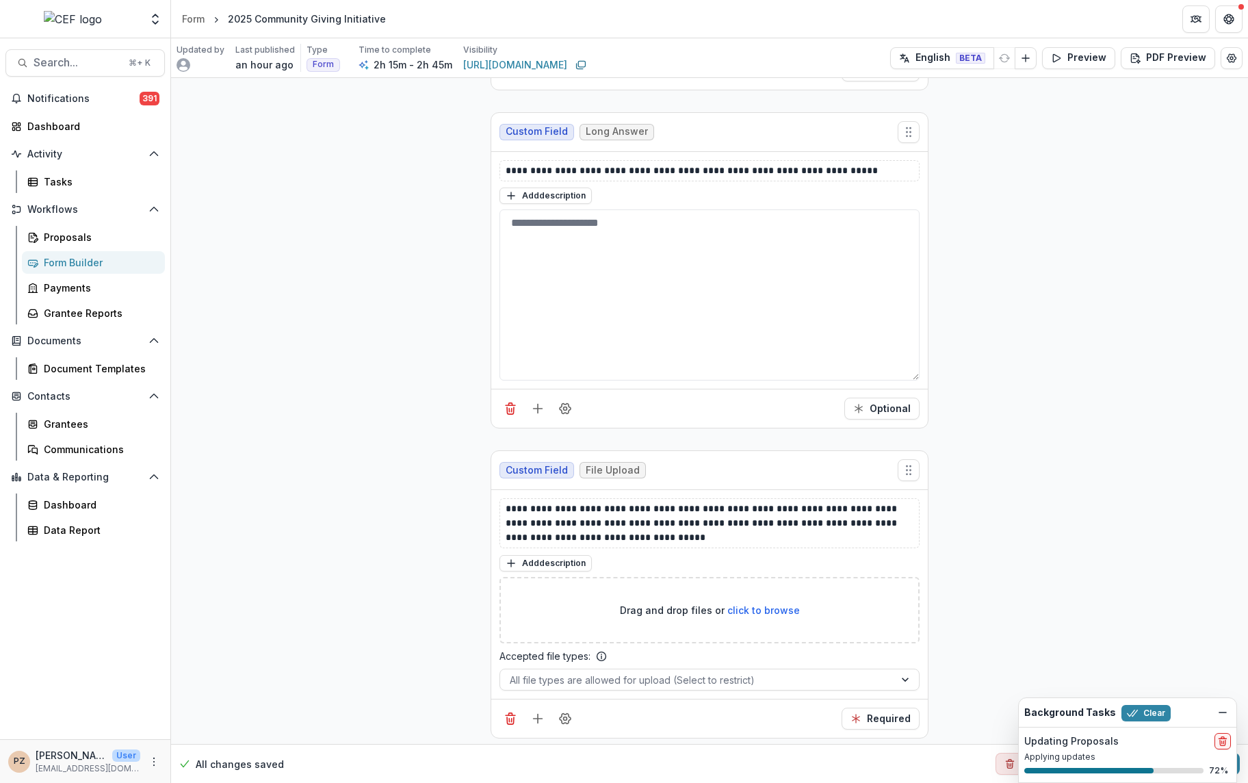
scroll to position [4914, 0]
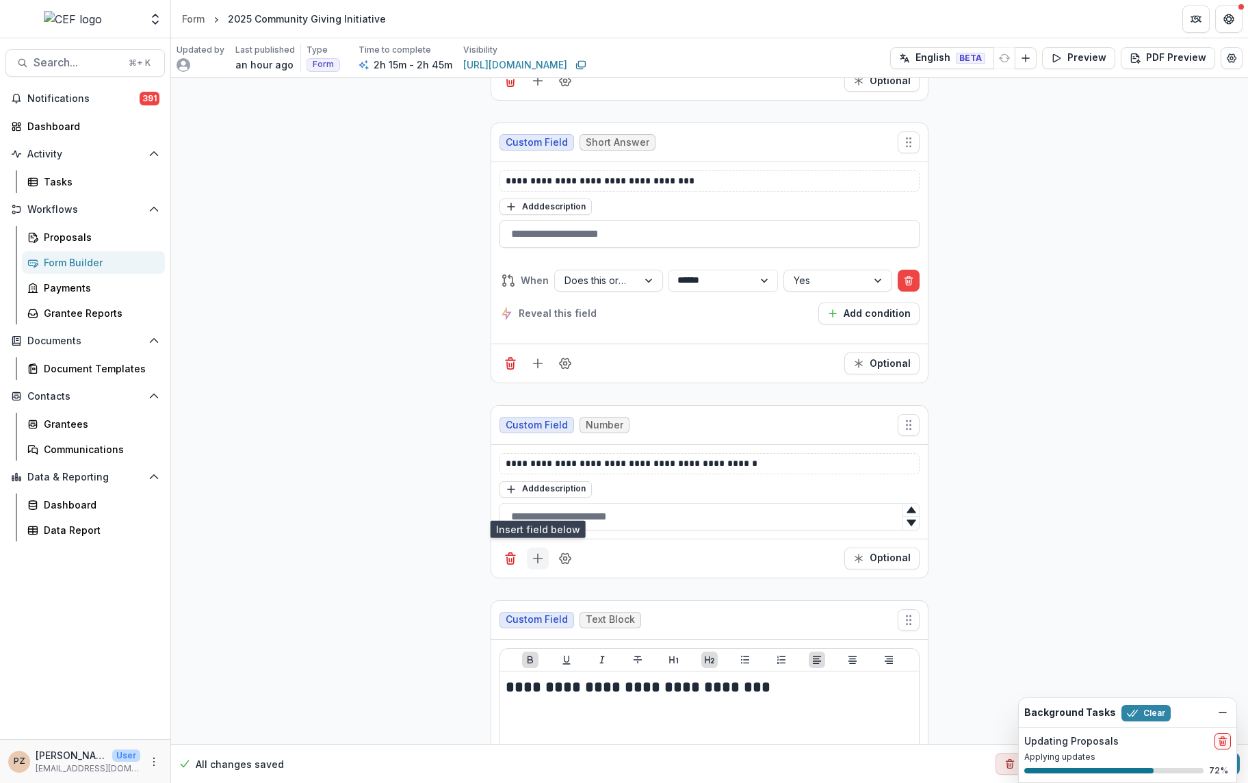
click at [537, 552] on icon "Add field" at bounding box center [538, 559] width 14 height 14
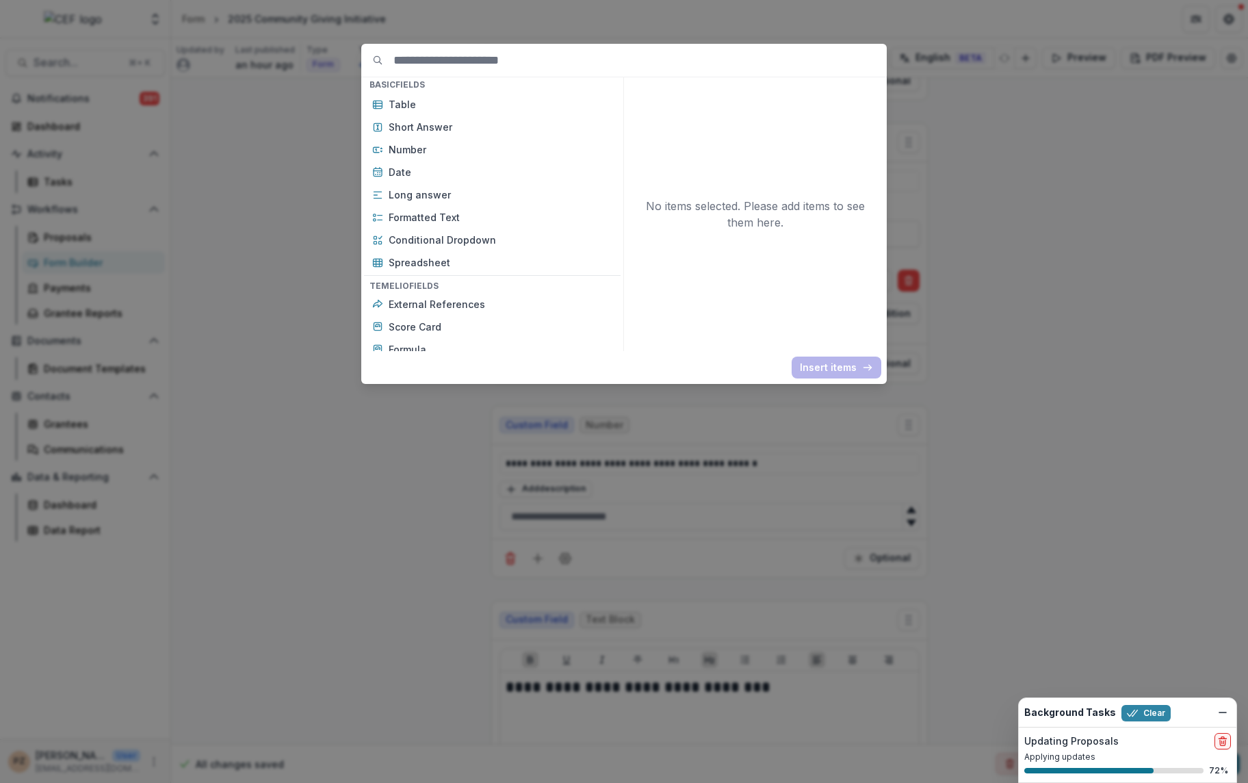
scroll to position [207, 0]
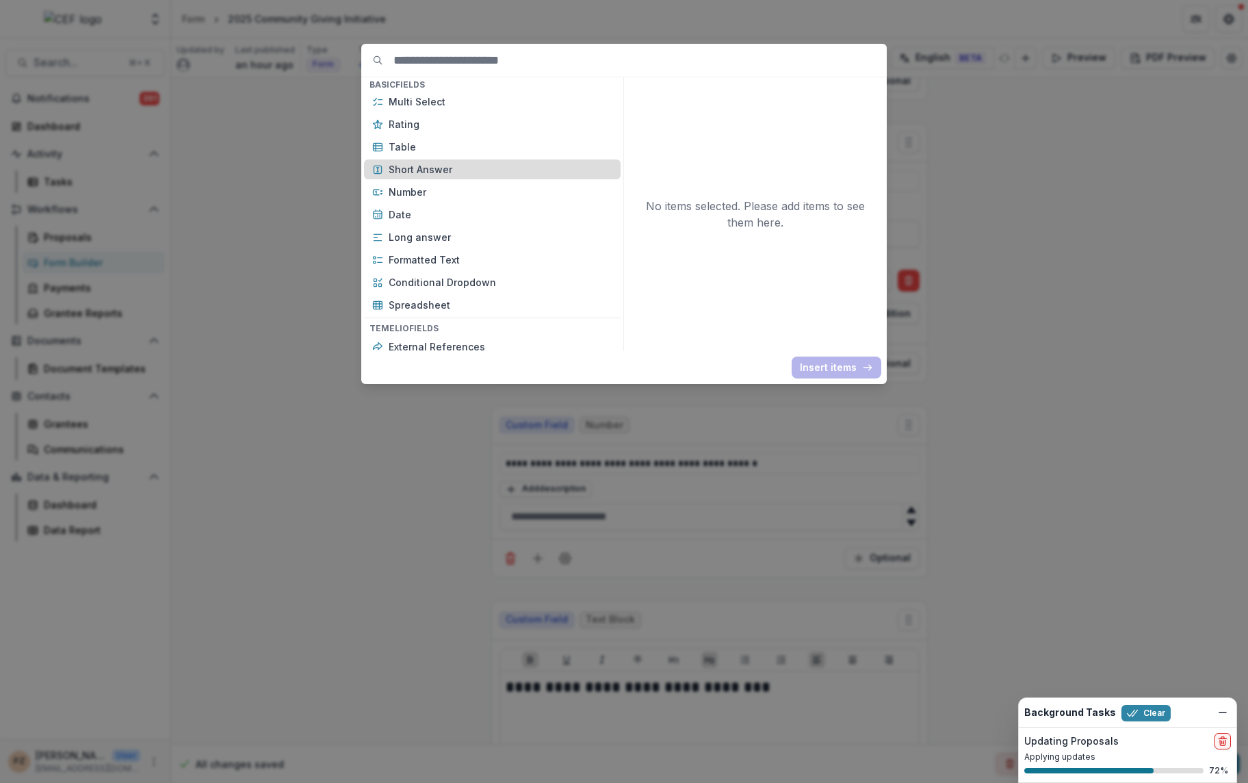
click at [426, 173] on p "Short Answer" at bounding box center [501, 169] width 224 height 14
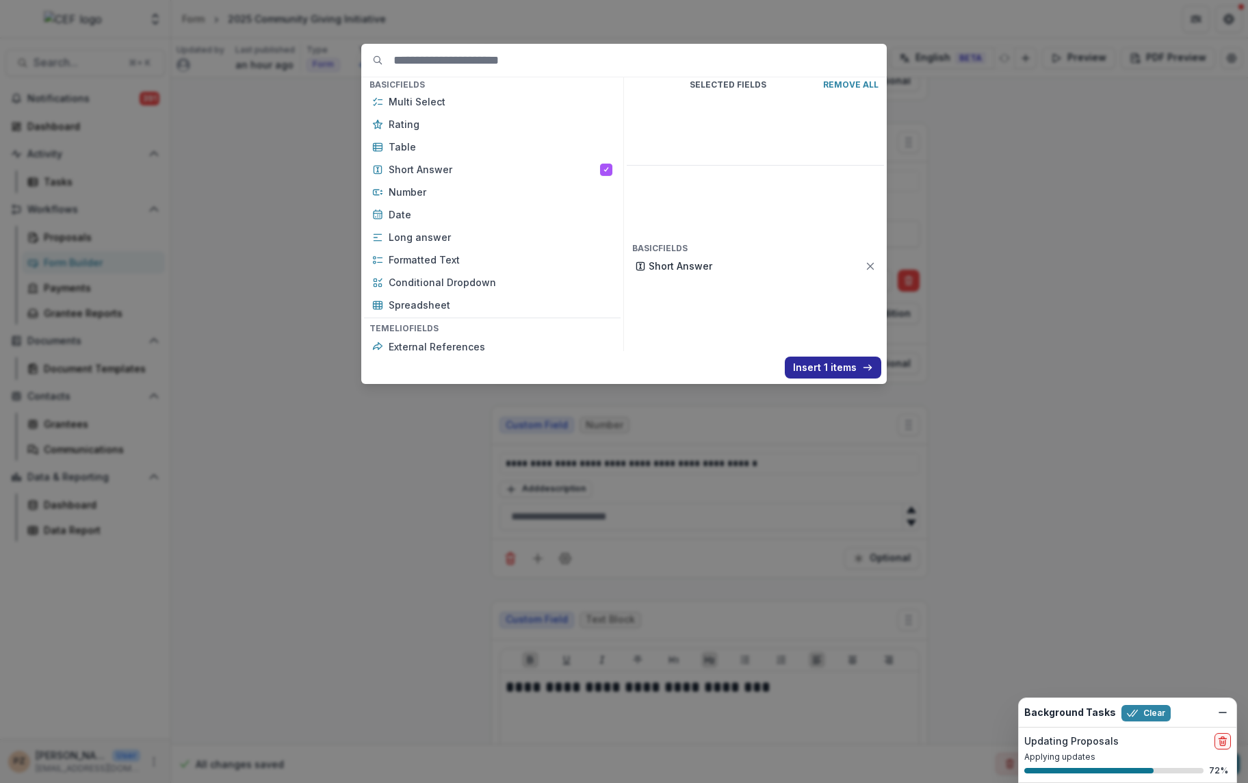
click at [822, 365] on button "Insert 1 items" at bounding box center [833, 368] width 96 height 22
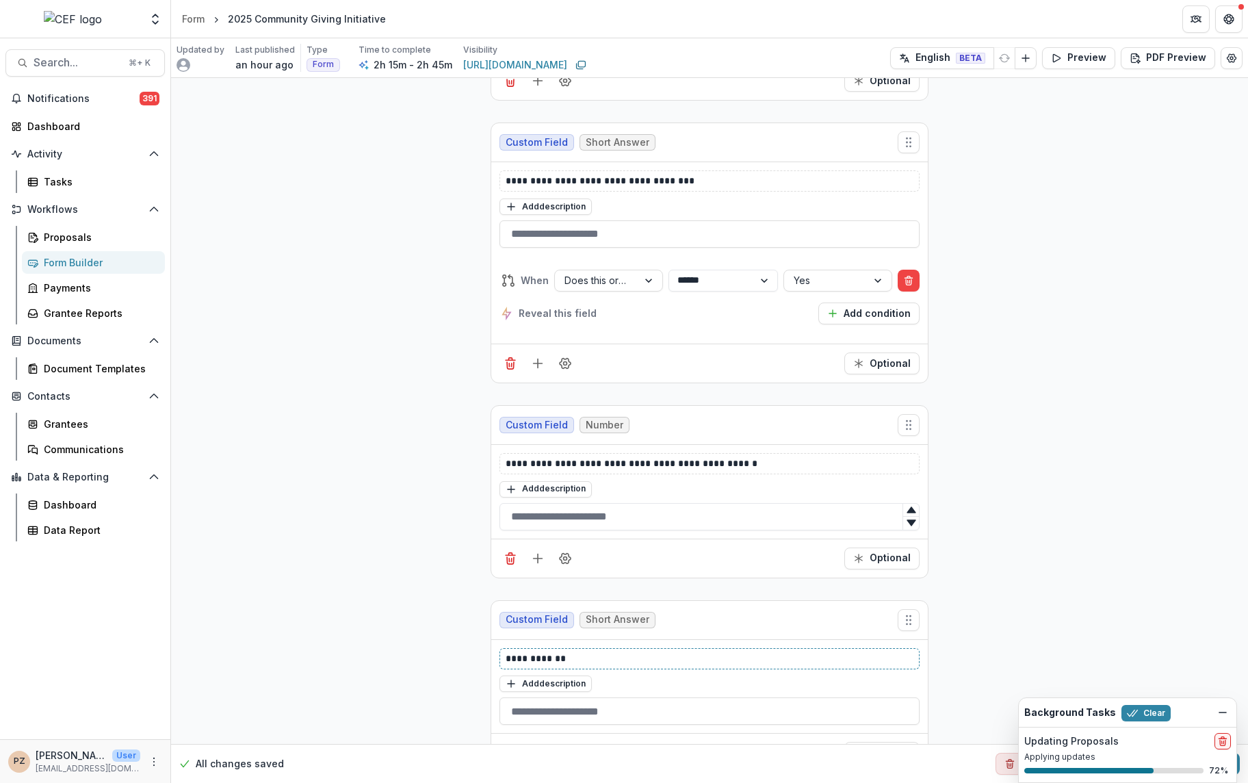
click at [541, 651] on p "**********" at bounding box center [710, 658] width 409 height 14
click at [881, 742] on button "Optional" at bounding box center [881, 753] width 75 height 22
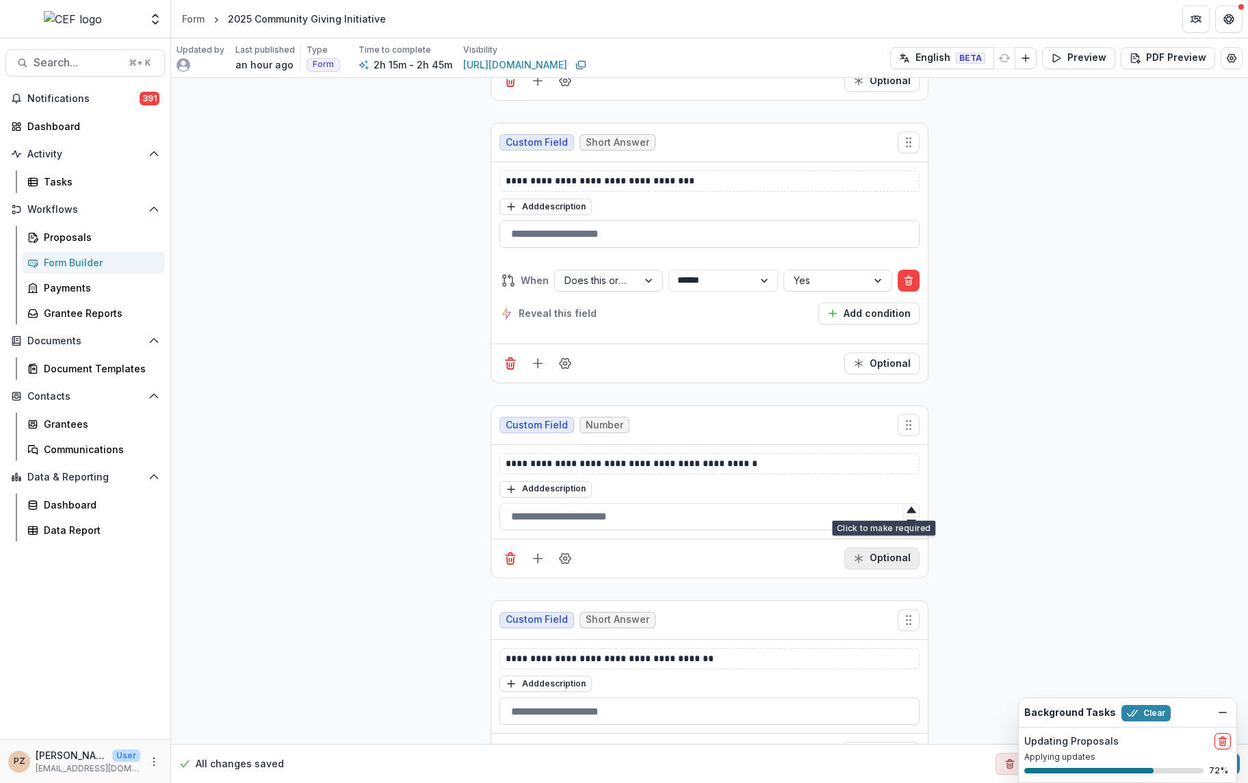
click at [890, 547] on button "Optional" at bounding box center [881, 558] width 75 height 22
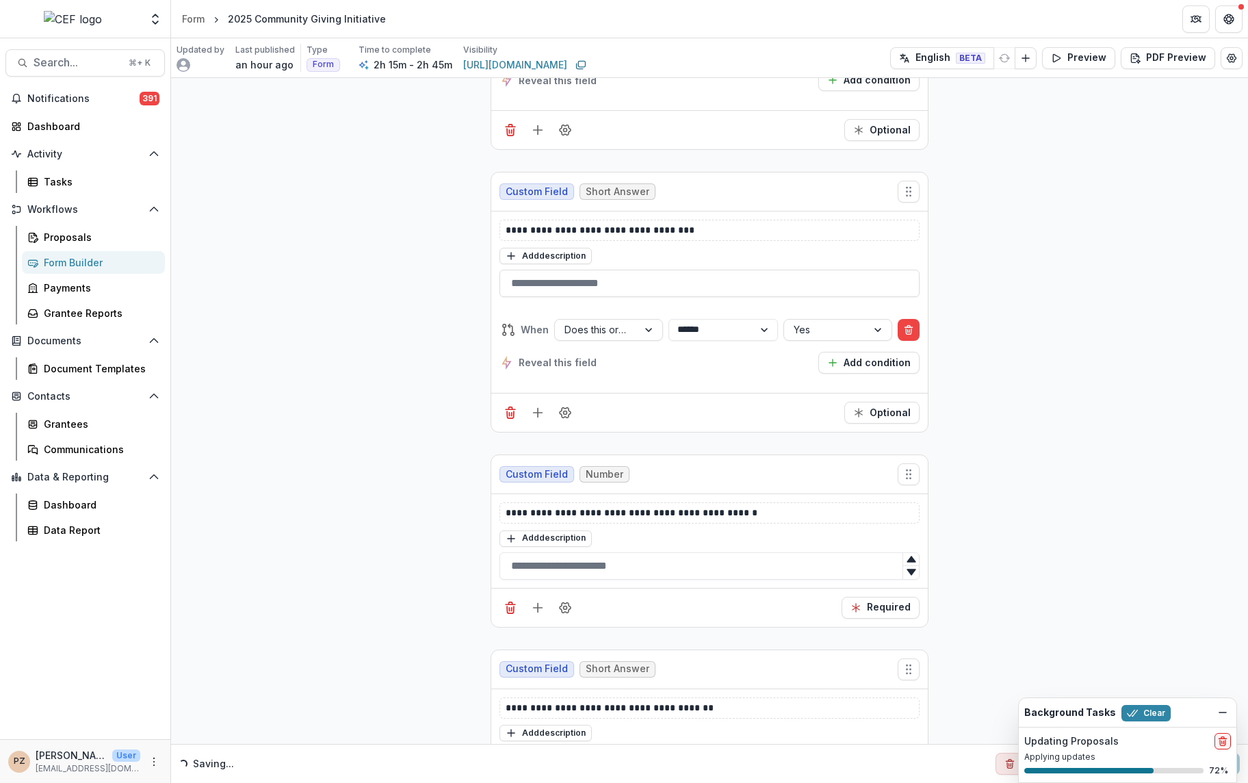
scroll to position [4837, 0]
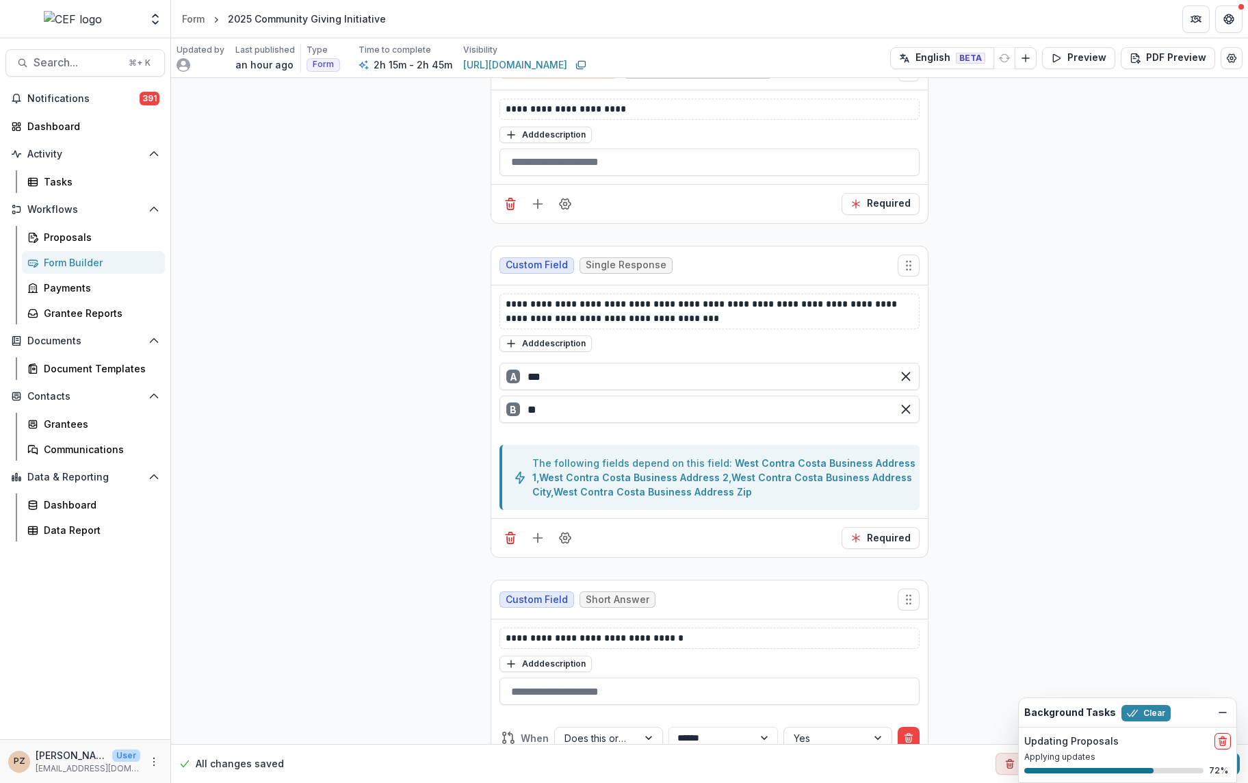
scroll to position [3606, 0]
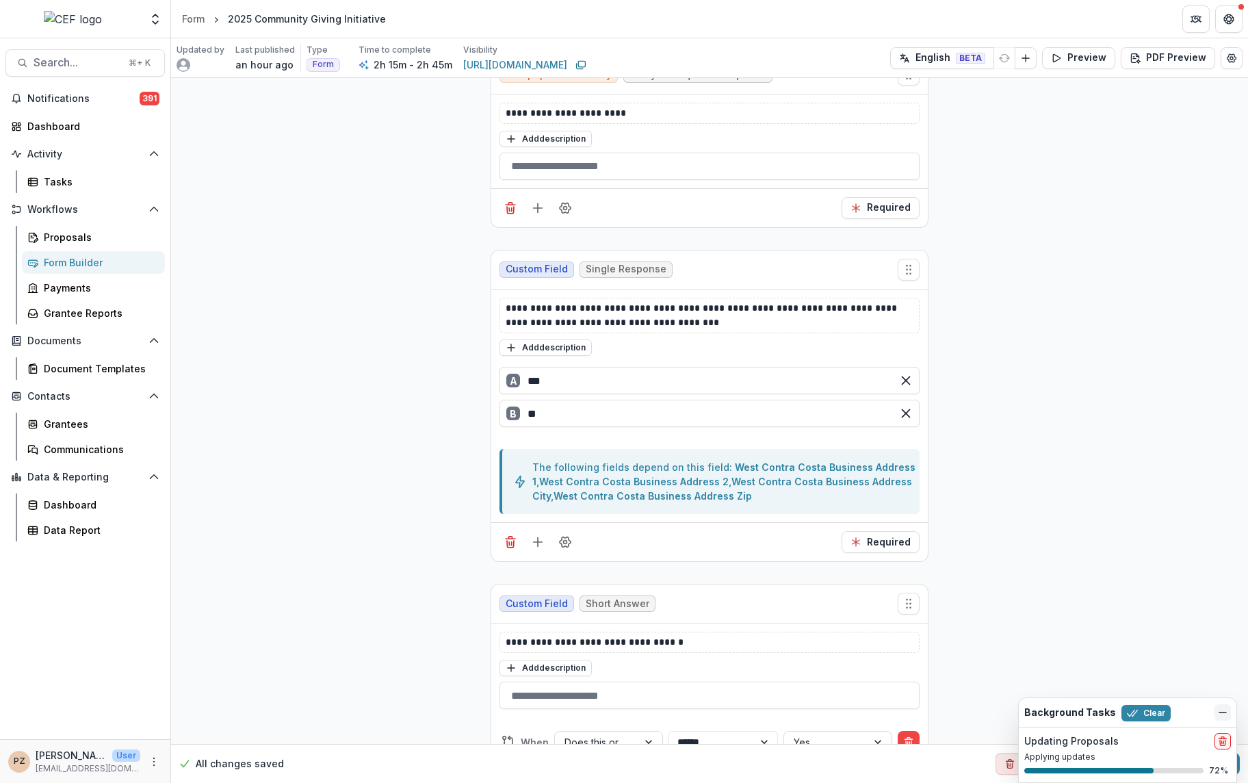
click at [1217, 712] on icon "Dismiss" at bounding box center [1222, 712] width 11 height 11
click at [1154, 753] on button "Publish Changes" at bounding box center [1182, 764] width 115 height 22
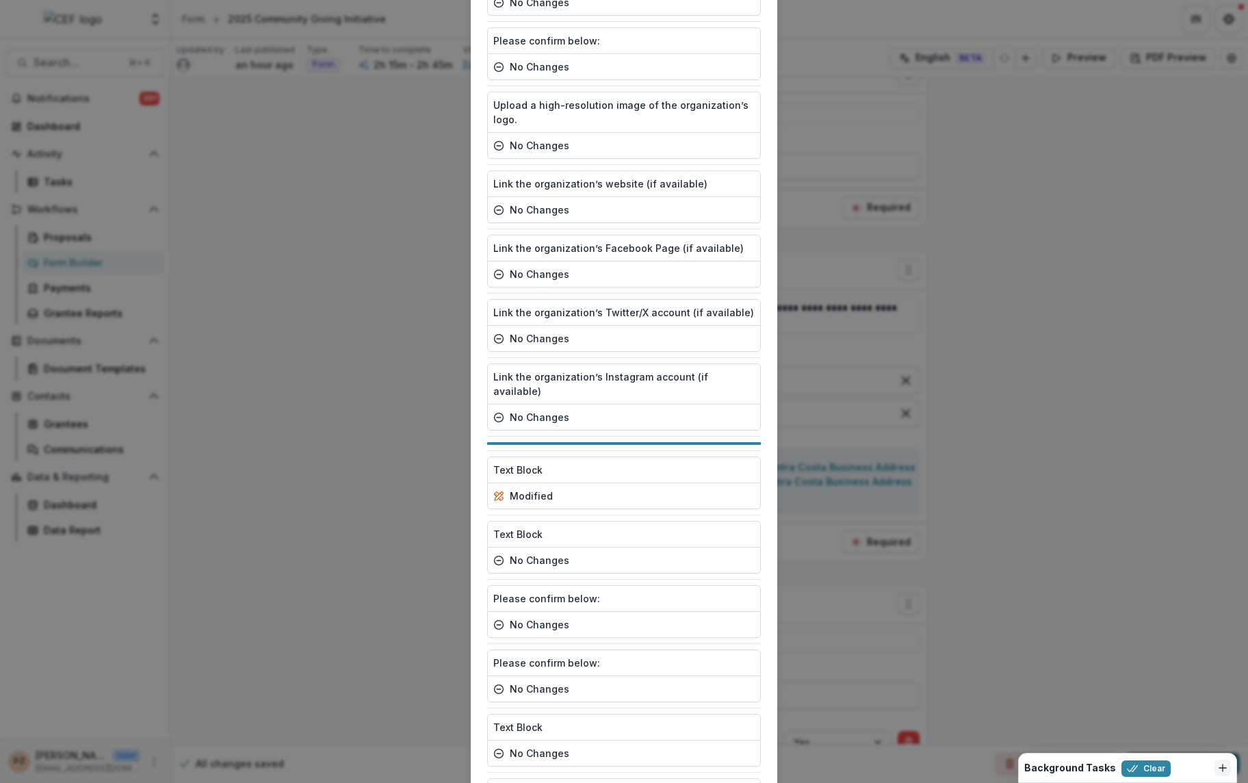
scroll to position [3620, 0]
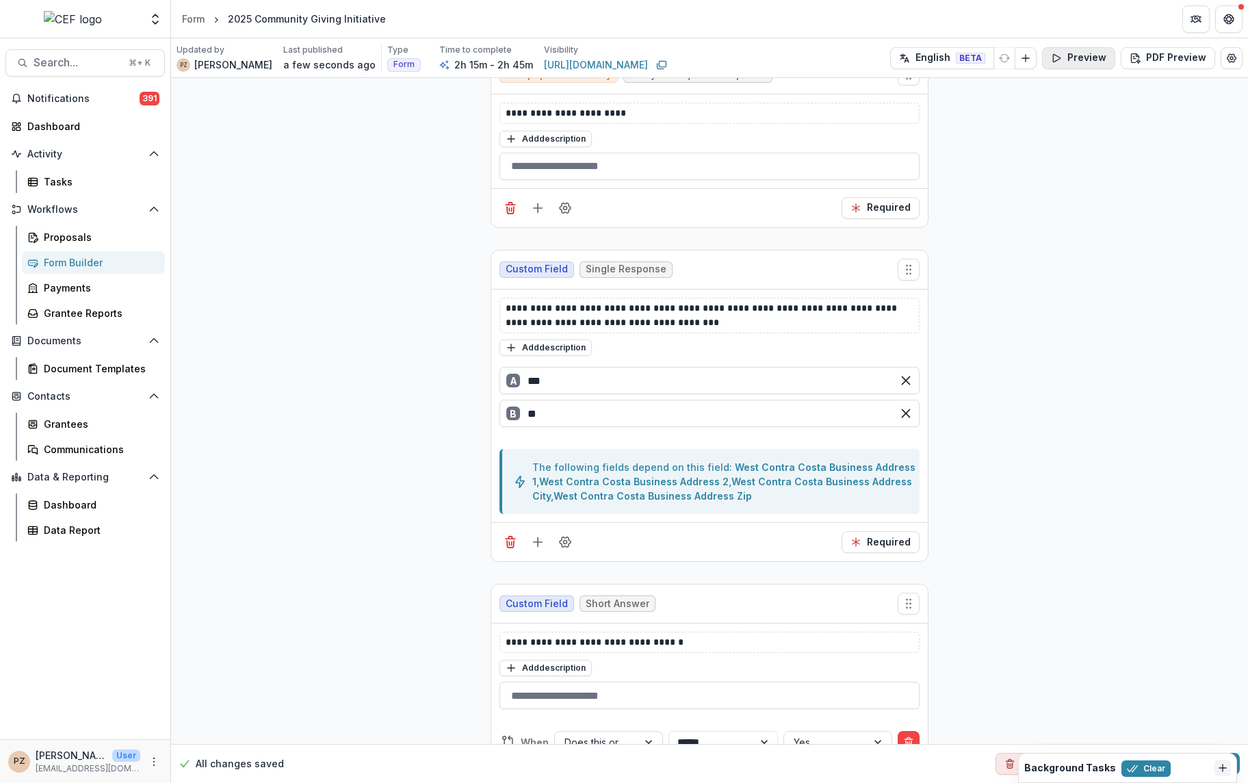
click at [1093, 64] on button "Preview" at bounding box center [1078, 58] width 73 height 22
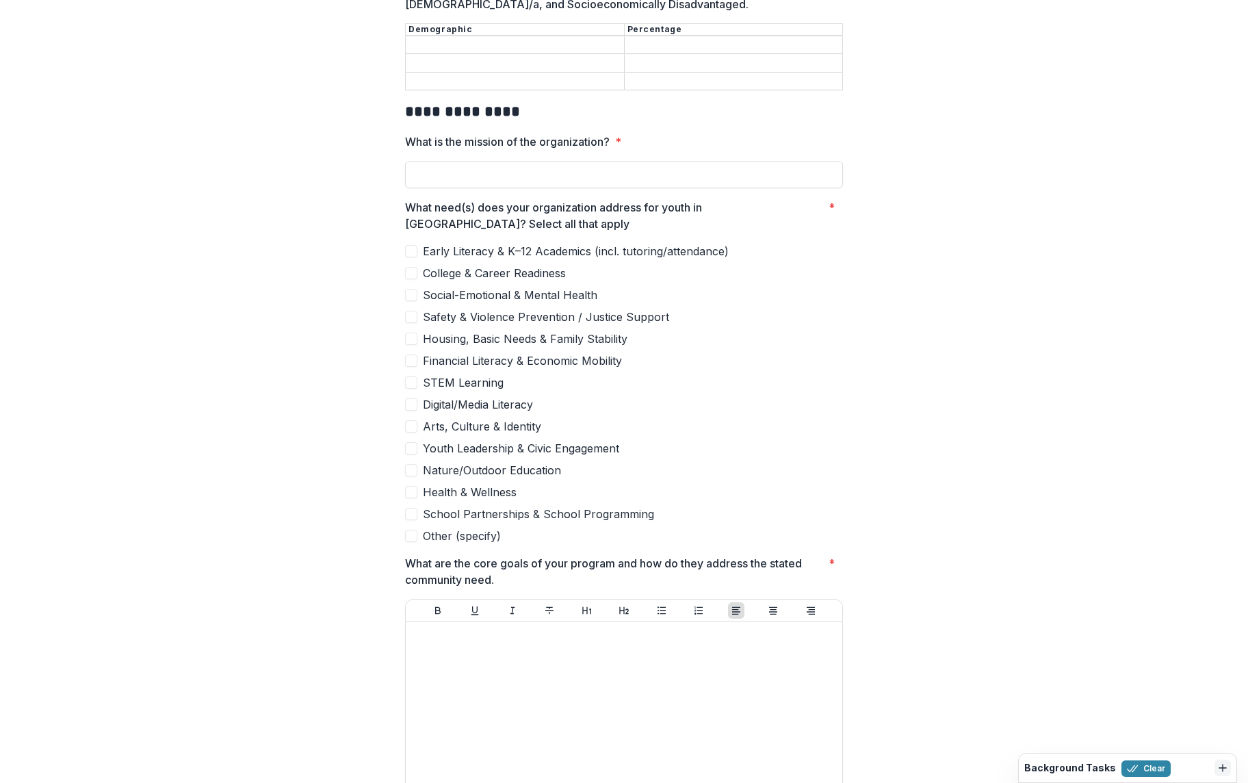
scroll to position [1805, 0]
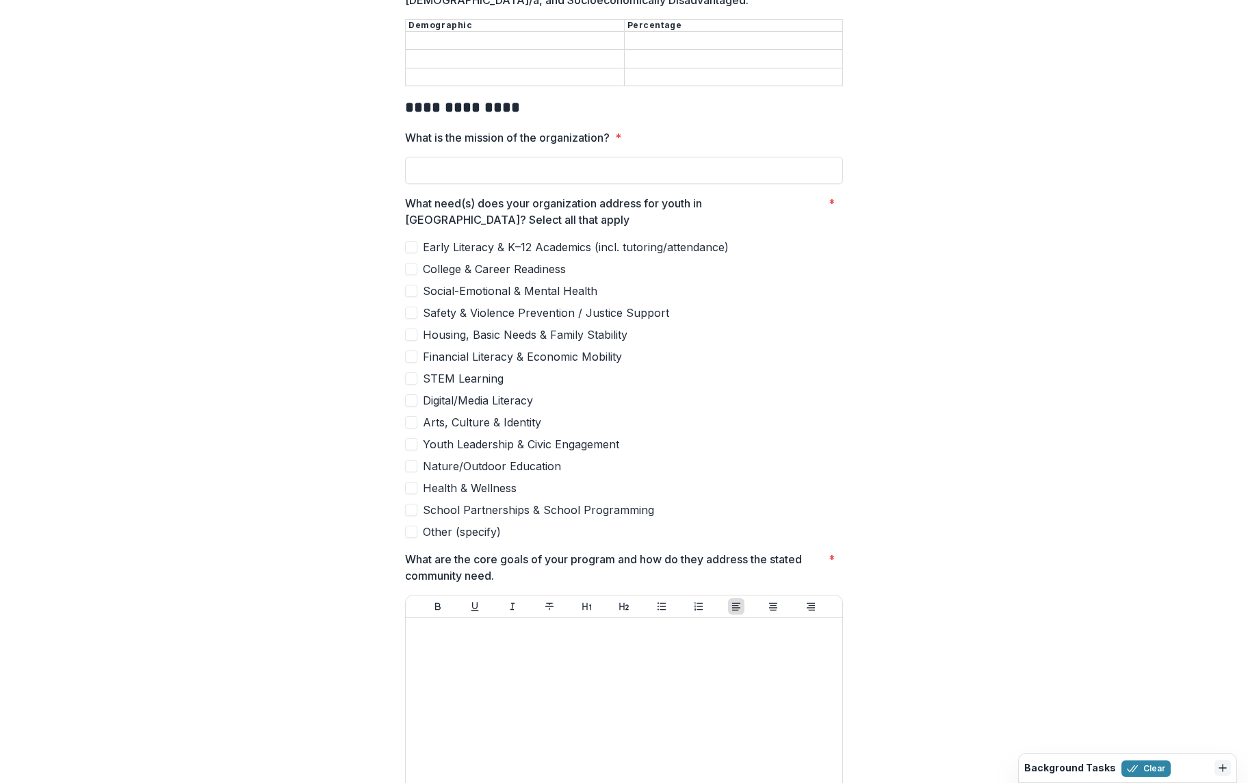
click at [409, 526] on span at bounding box center [411, 532] width 12 height 12
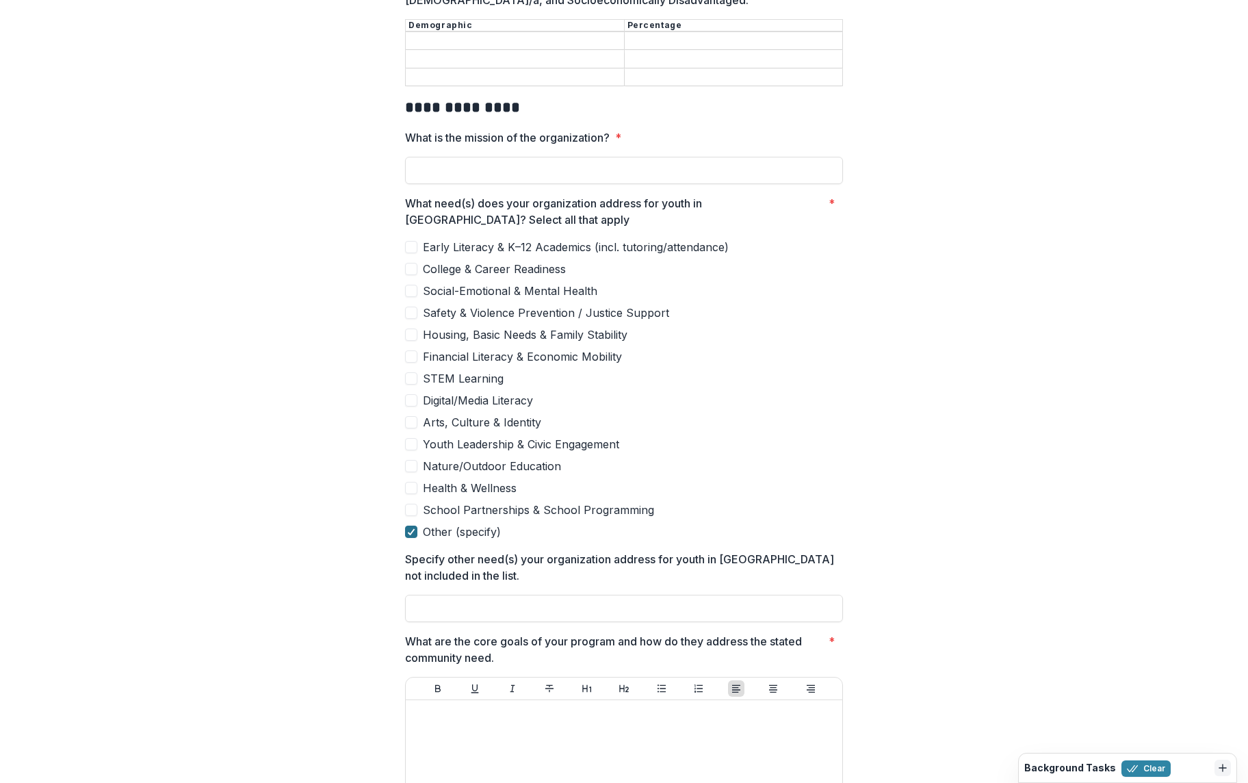
click at [409, 528] on icon at bounding box center [411, 531] width 8 height 7
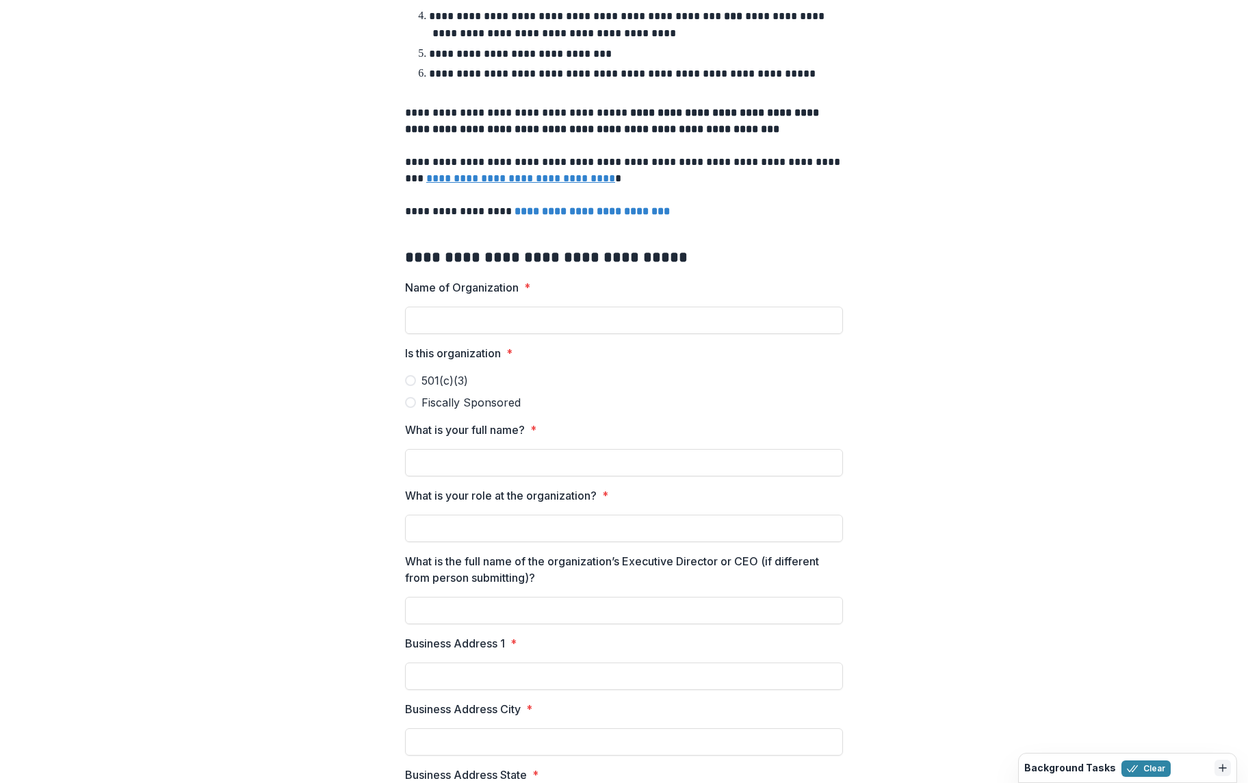
scroll to position [0, 0]
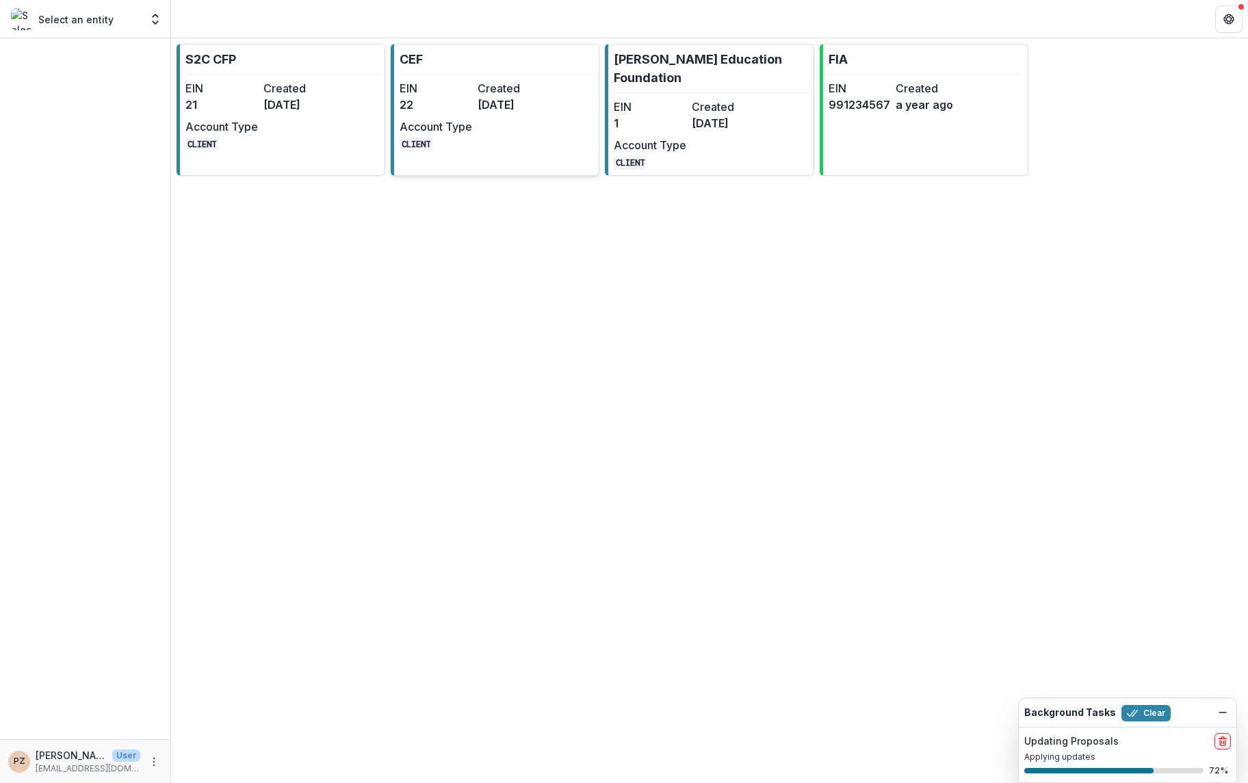
click at [542, 107] on dd "[DATE]" at bounding box center [514, 104] width 73 height 16
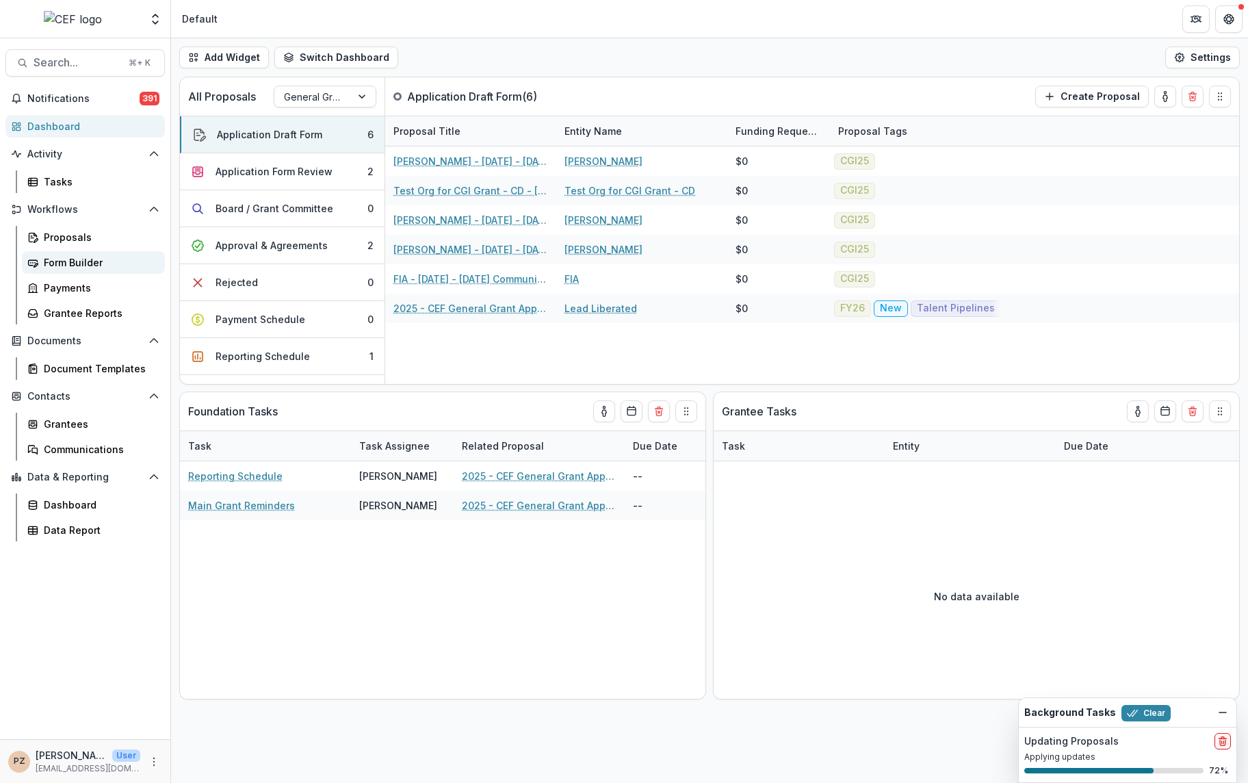
click at [77, 269] on div "Form Builder" at bounding box center [99, 262] width 110 height 14
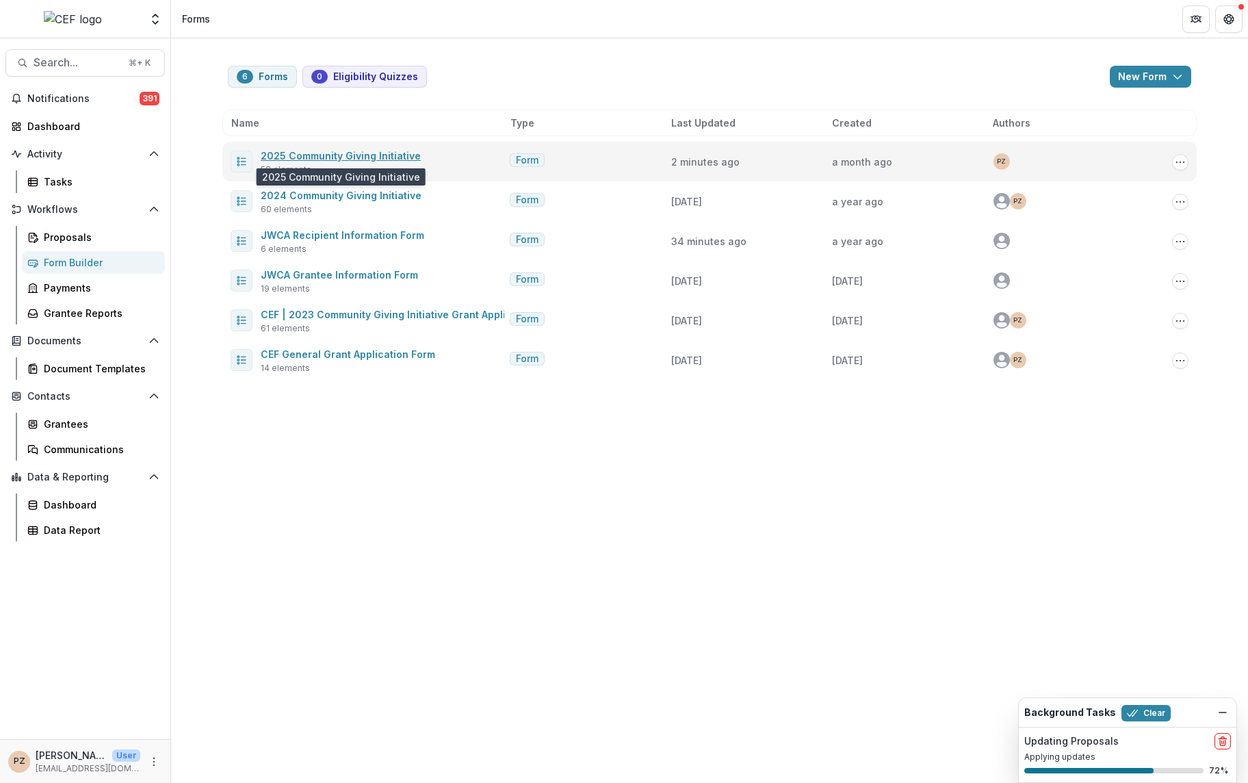
click at [331, 153] on link "2025 Community Giving Initiative" at bounding box center [341, 156] width 160 height 12
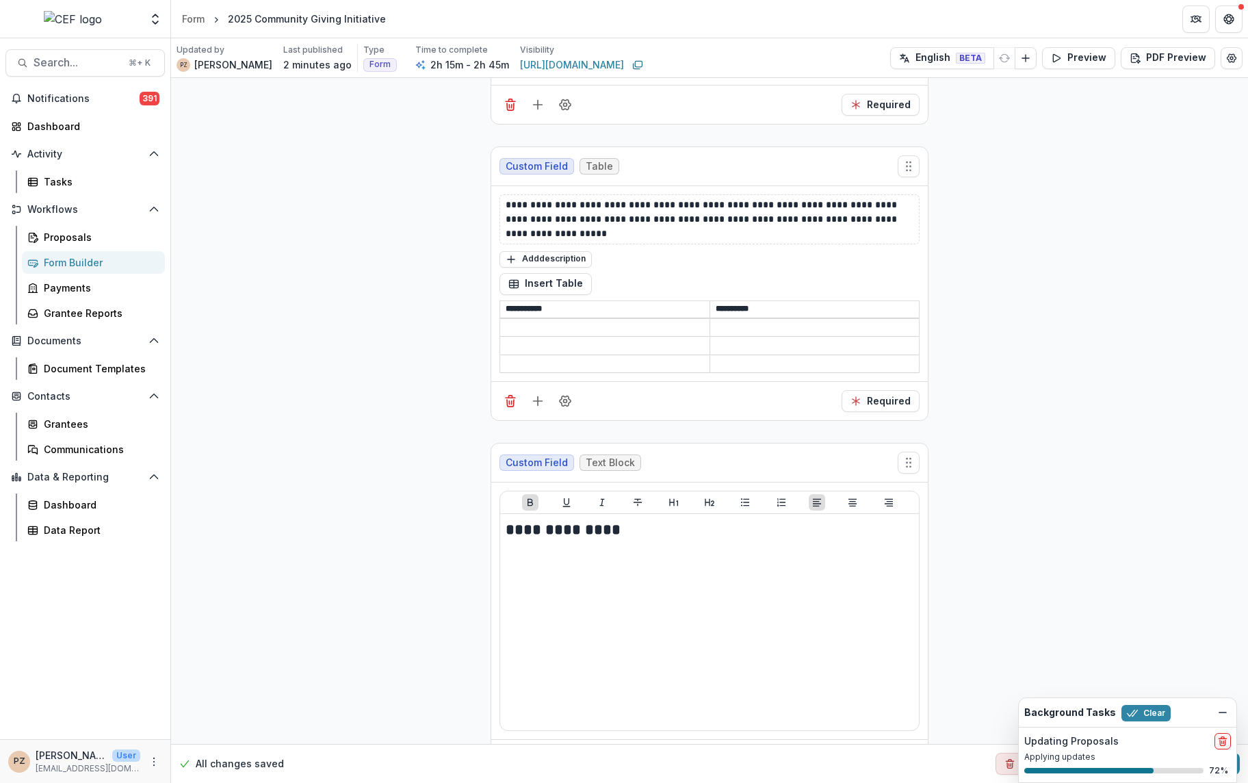
scroll to position [6517, 0]
